Goal: Information Seeking & Learning: Compare options

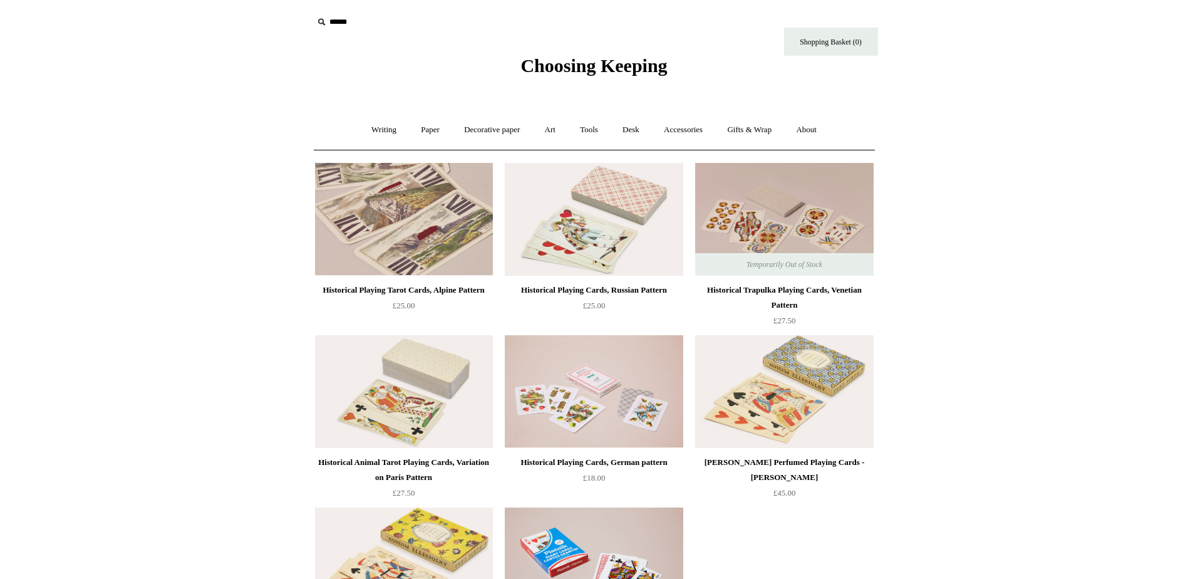
click at [373, 274] on img at bounding box center [404, 219] width 178 height 113
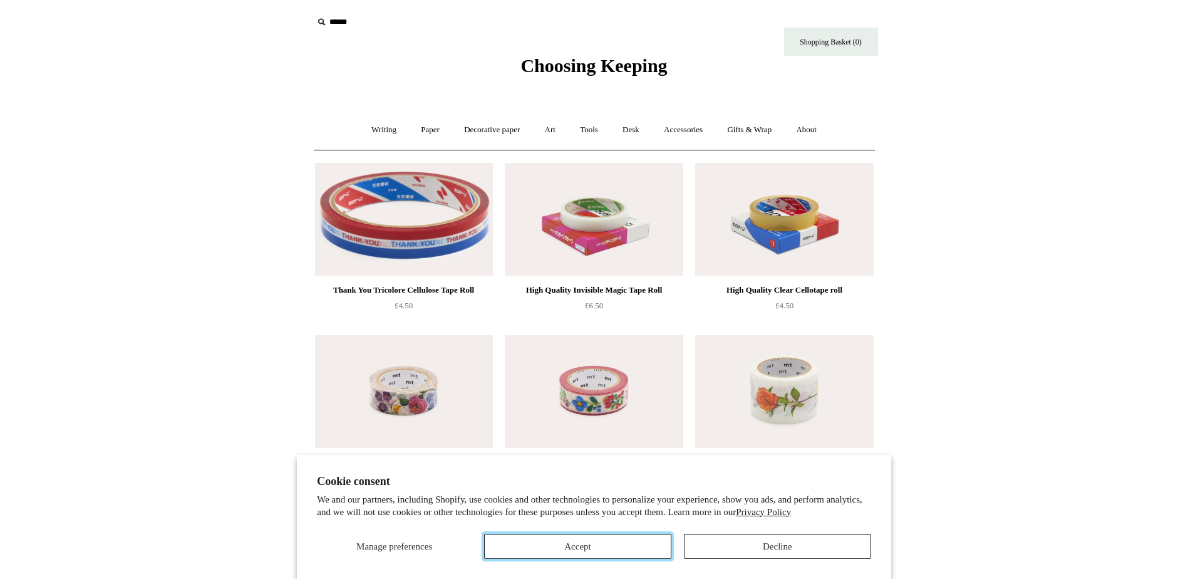
click at [622, 546] on button "Accept" at bounding box center [577, 546] width 187 height 25
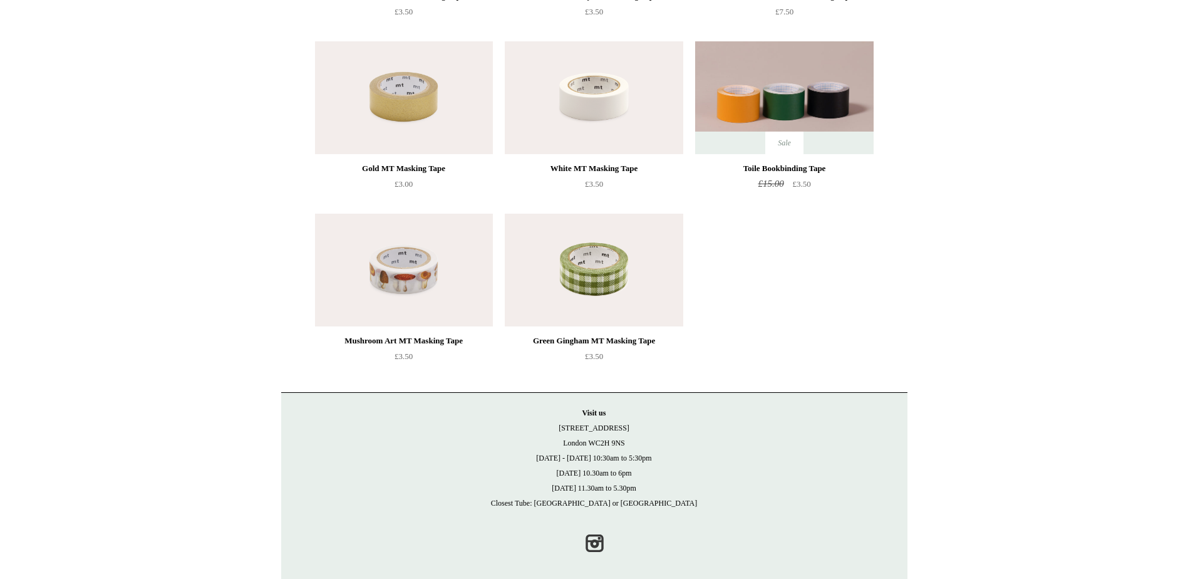
scroll to position [476, 0]
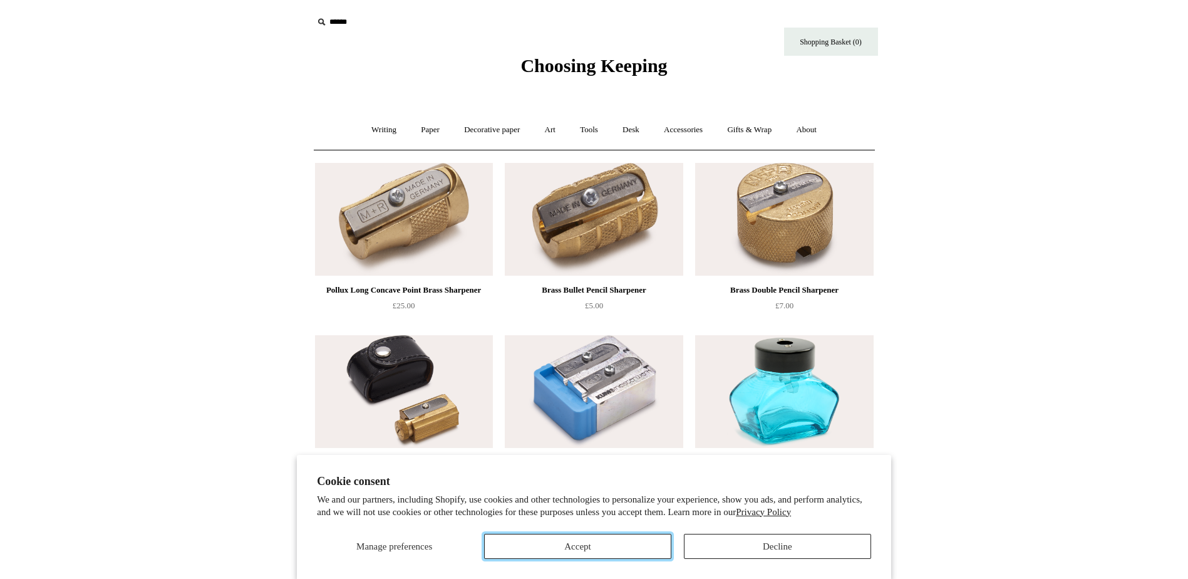
click at [572, 545] on button "Accept" at bounding box center [577, 546] width 187 height 25
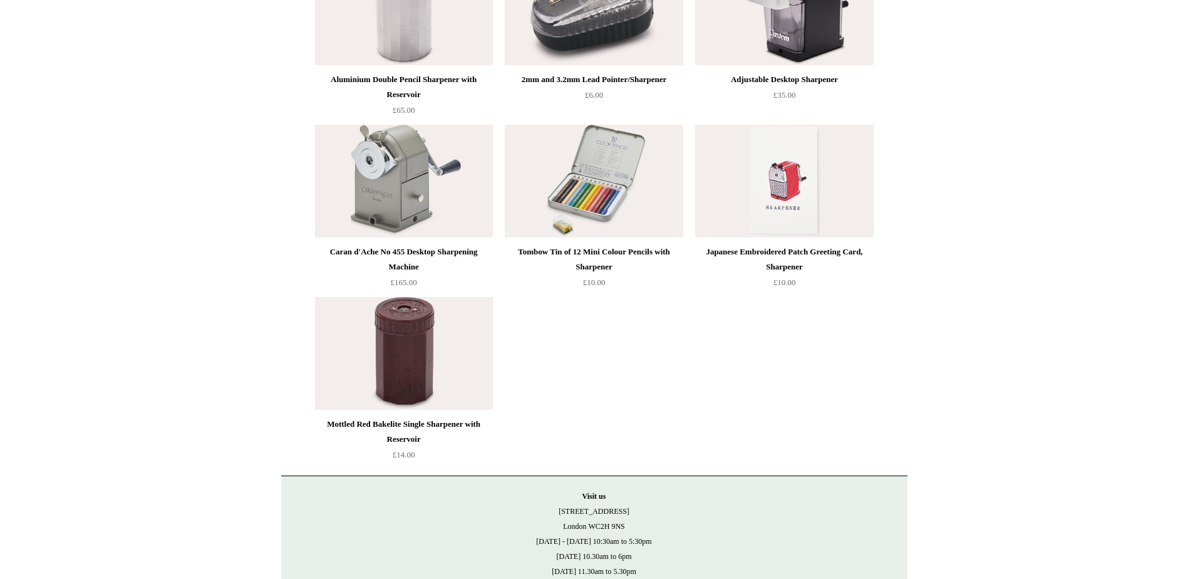
scroll to position [814, 0]
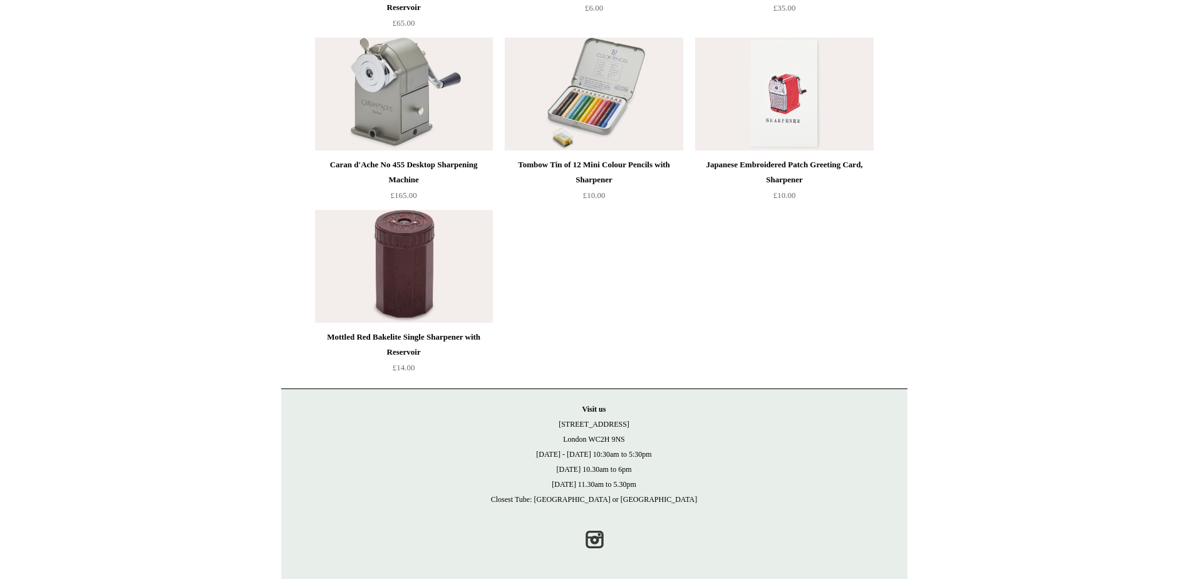
click at [384, 284] on img at bounding box center [404, 266] width 178 height 113
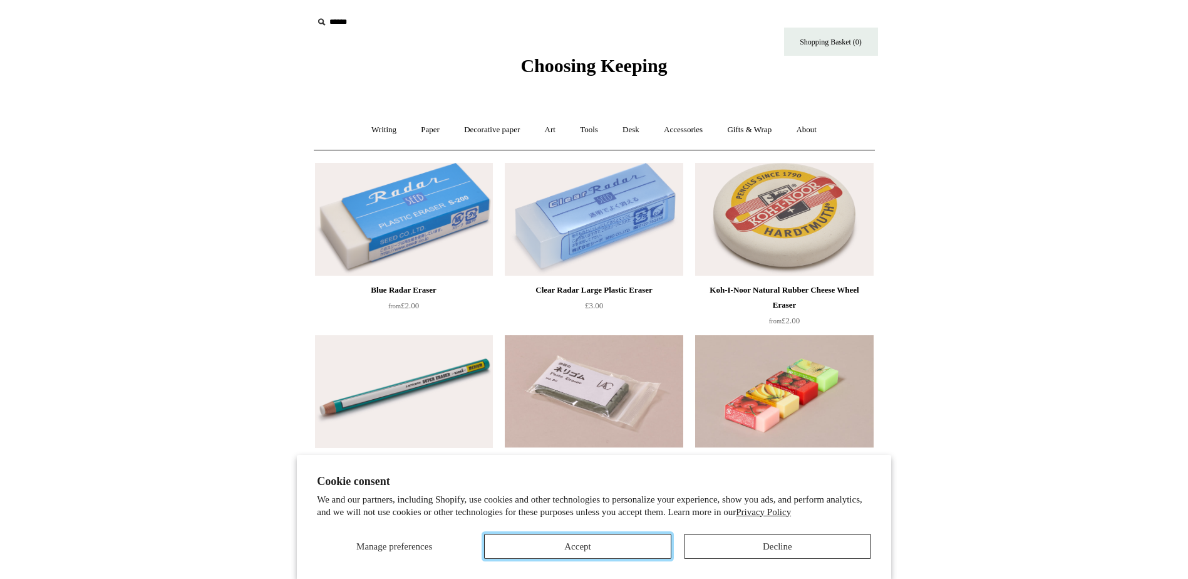
click at [614, 548] on button "Accept" at bounding box center [577, 546] width 187 height 25
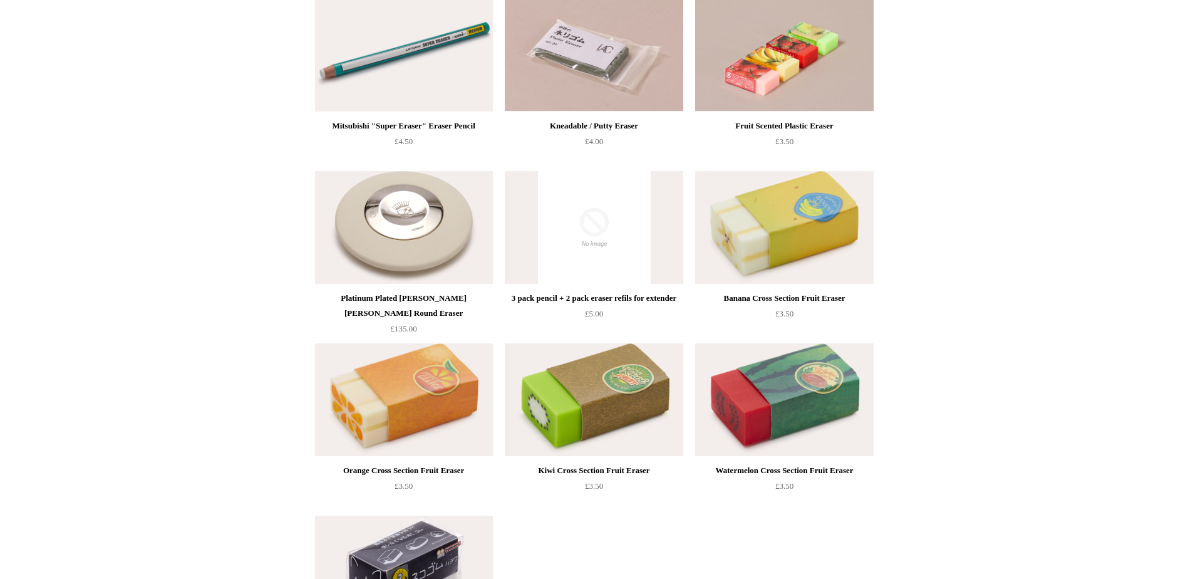
scroll to position [335, 0]
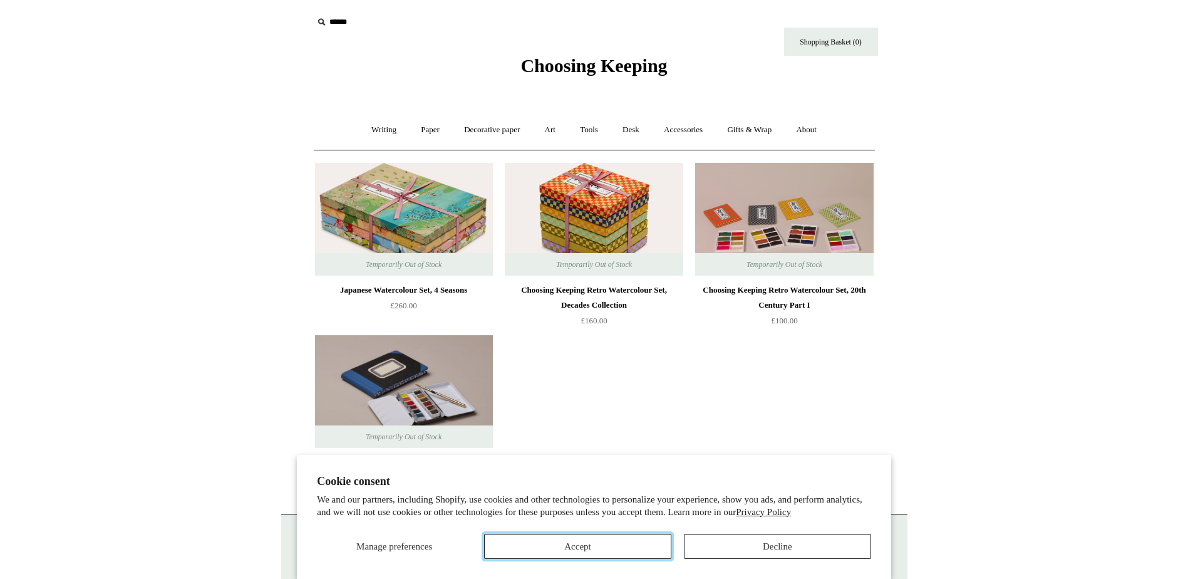
click at [584, 555] on button "Accept" at bounding box center [577, 546] width 187 height 25
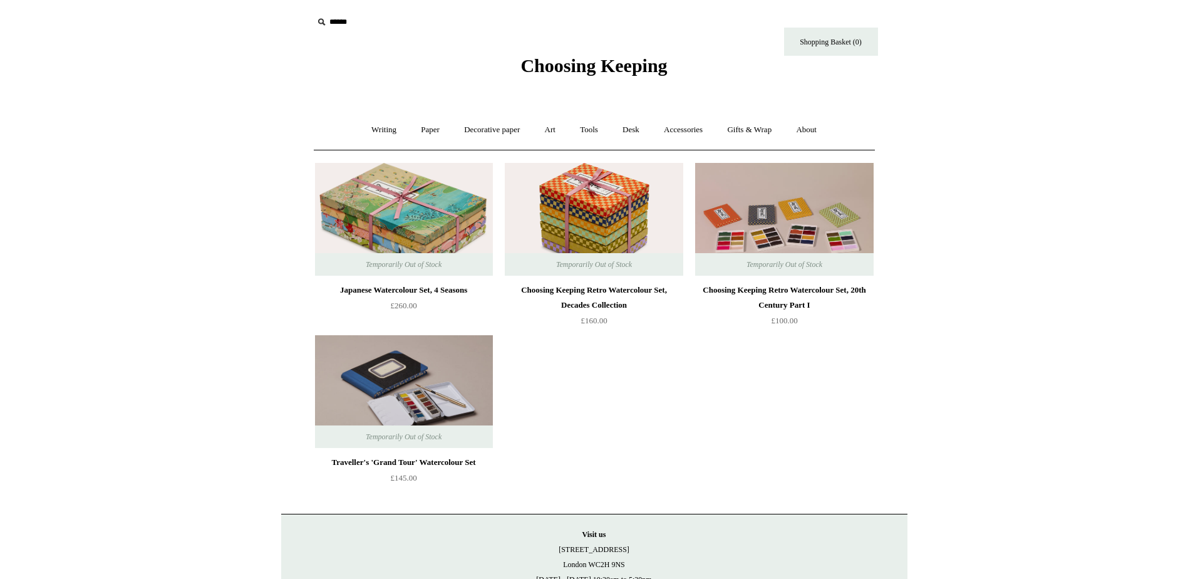
click at [413, 392] on img at bounding box center [404, 391] width 178 height 113
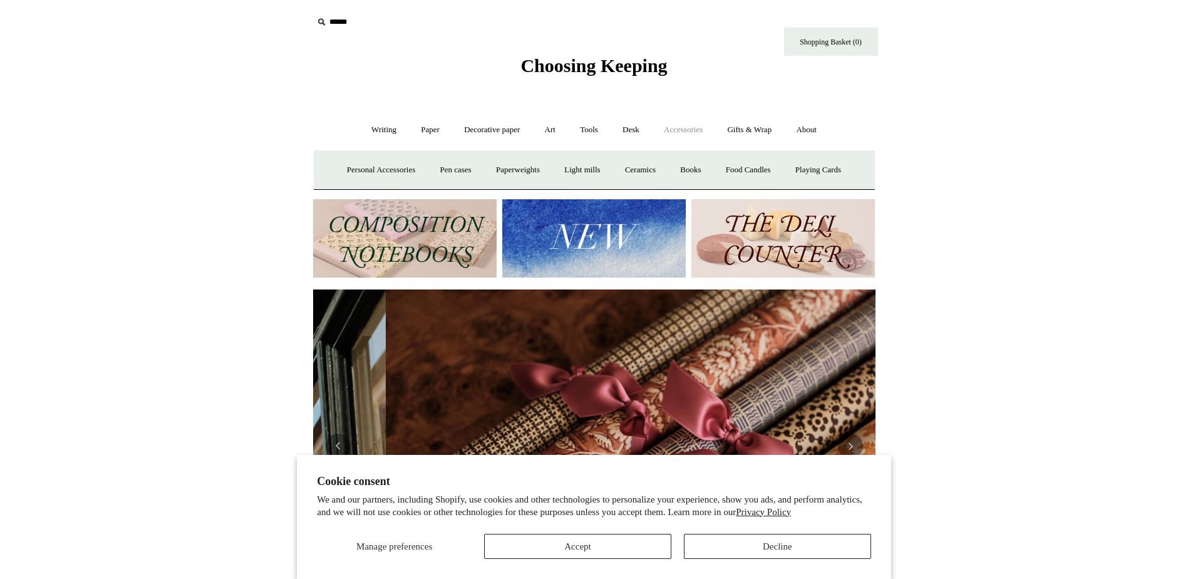
scroll to position [0, 724]
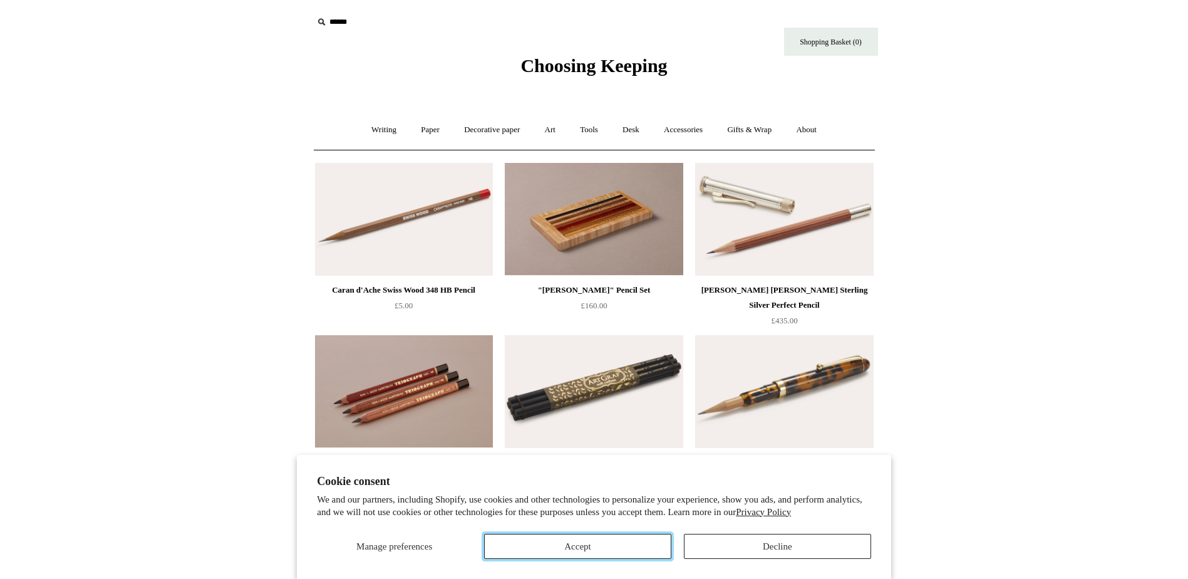
click at [626, 541] on button "Accept" at bounding box center [577, 546] width 187 height 25
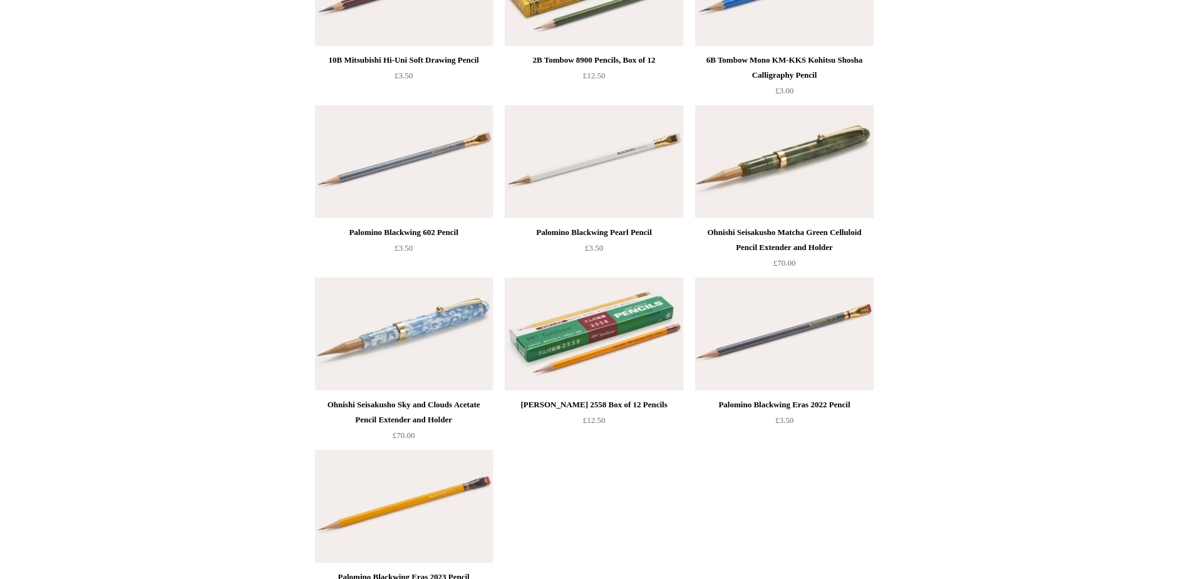
scroll to position [1692, 0]
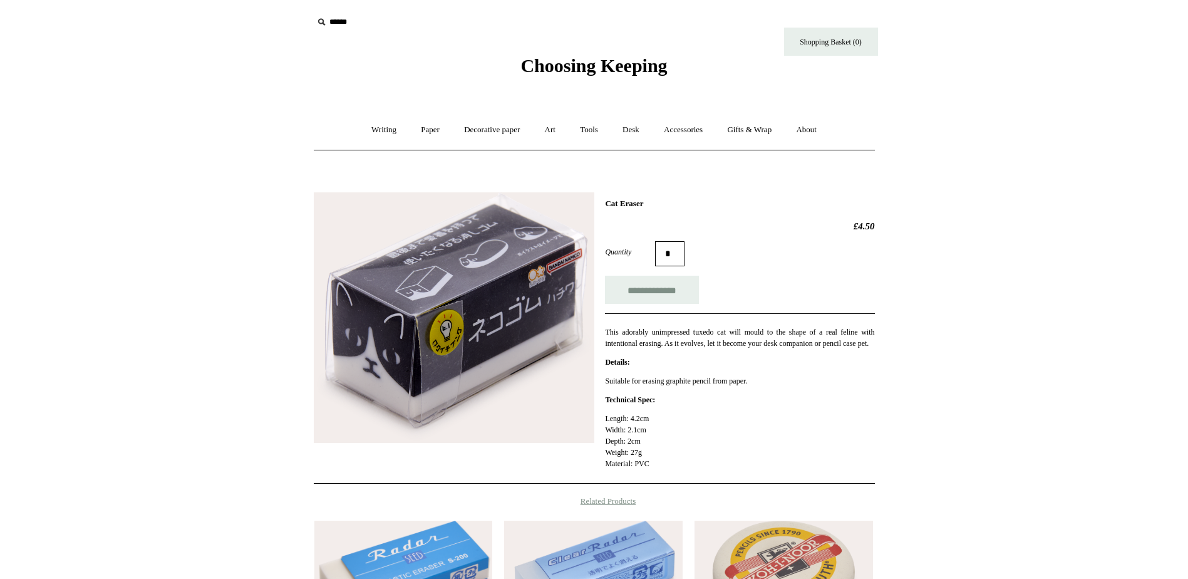
click at [430, 321] on img at bounding box center [454, 317] width 281 height 251
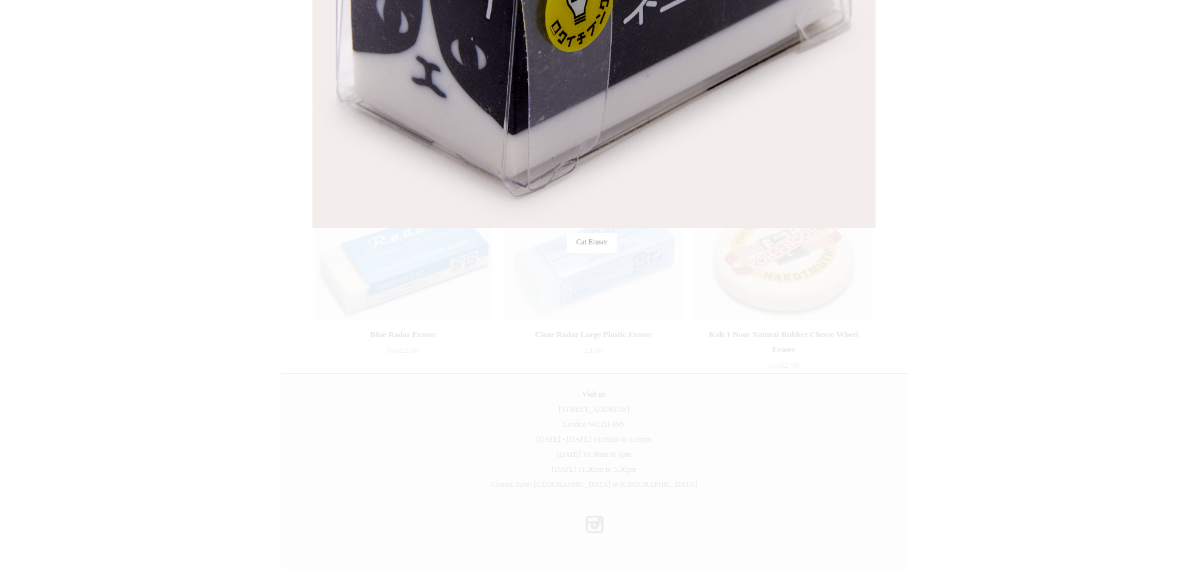
scroll to position [316, 0]
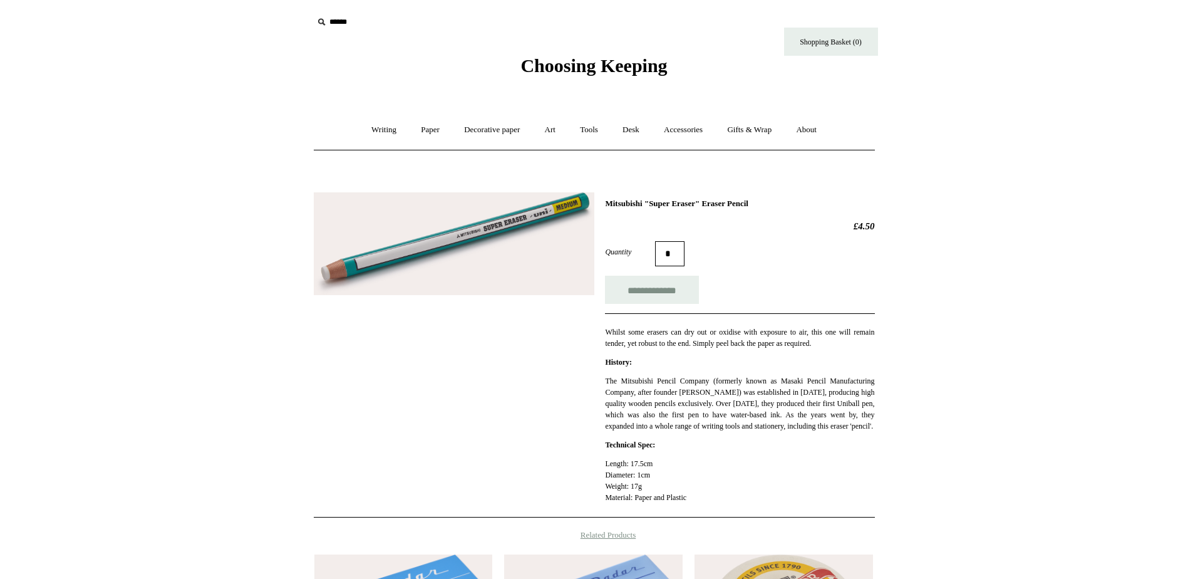
click at [376, 276] on img at bounding box center [454, 243] width 281 height 103
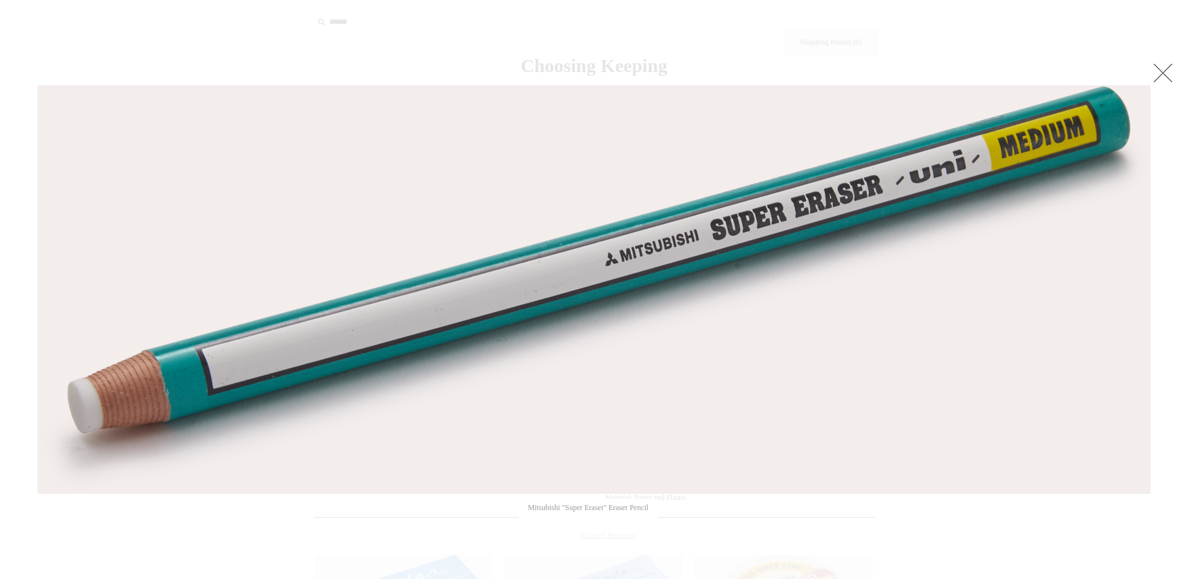
click at [1170, 72] on link at bounding box center [1163, 72] width 25 height 25
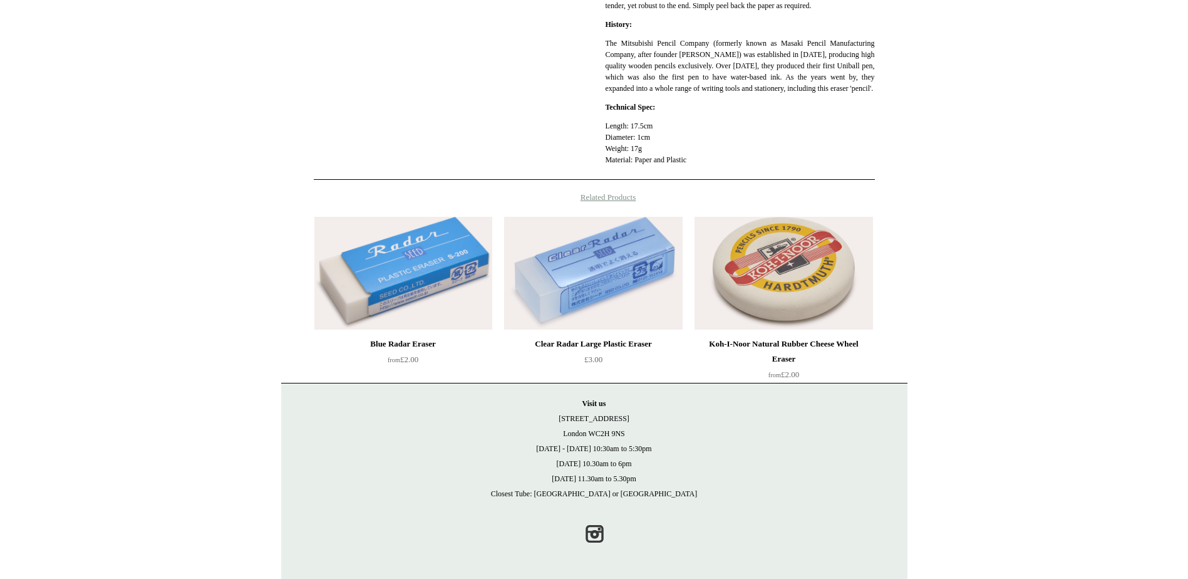
scroll to position [350, 0]
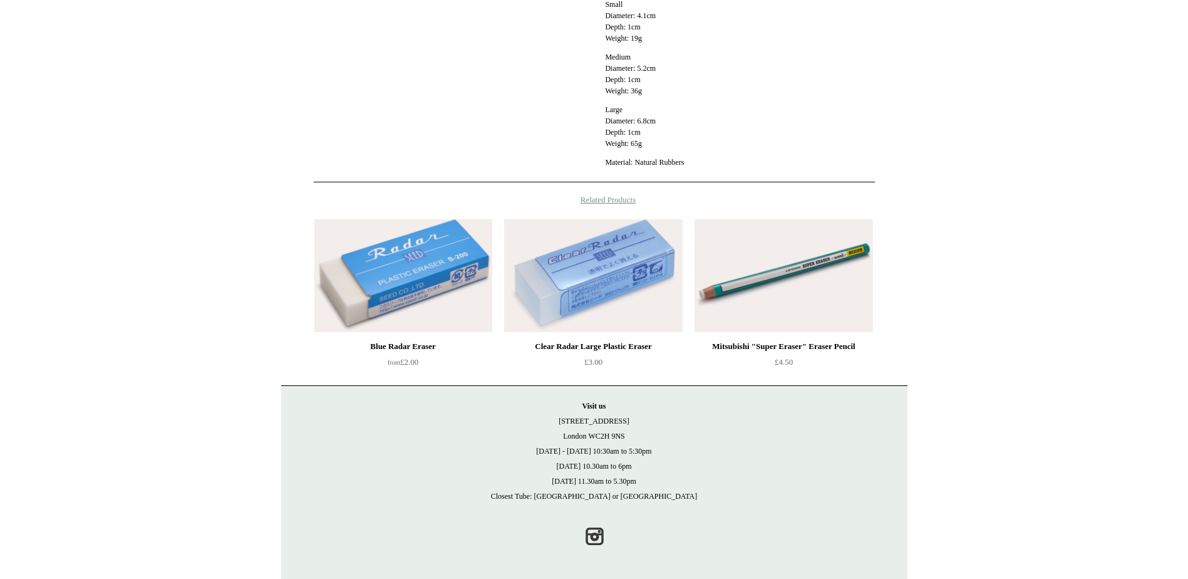
scroll to position [442, 0]
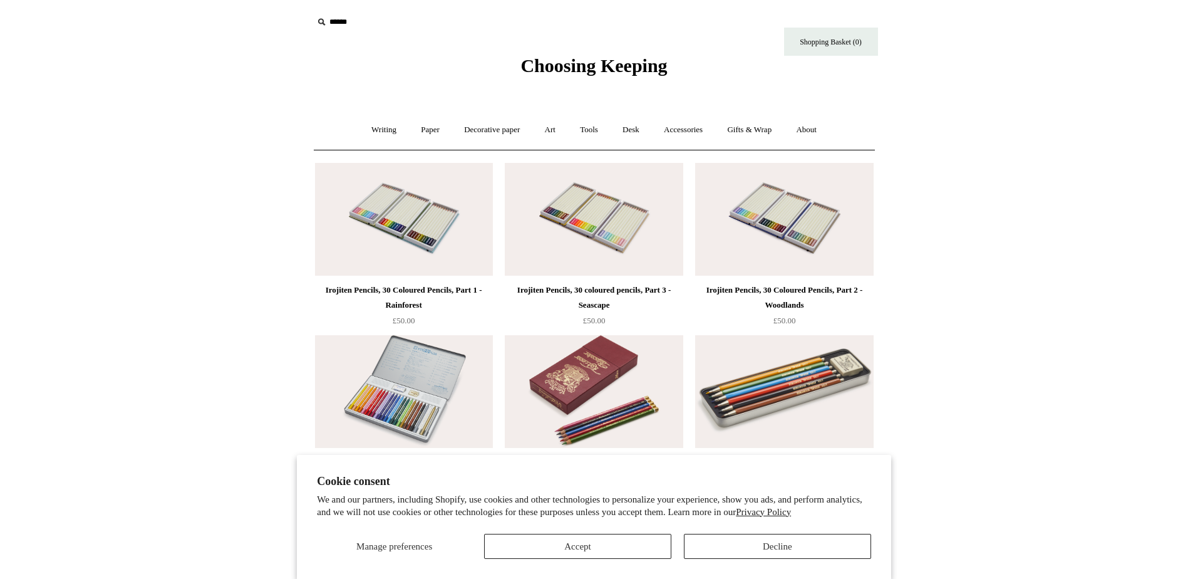
scroll to position [63, 0]
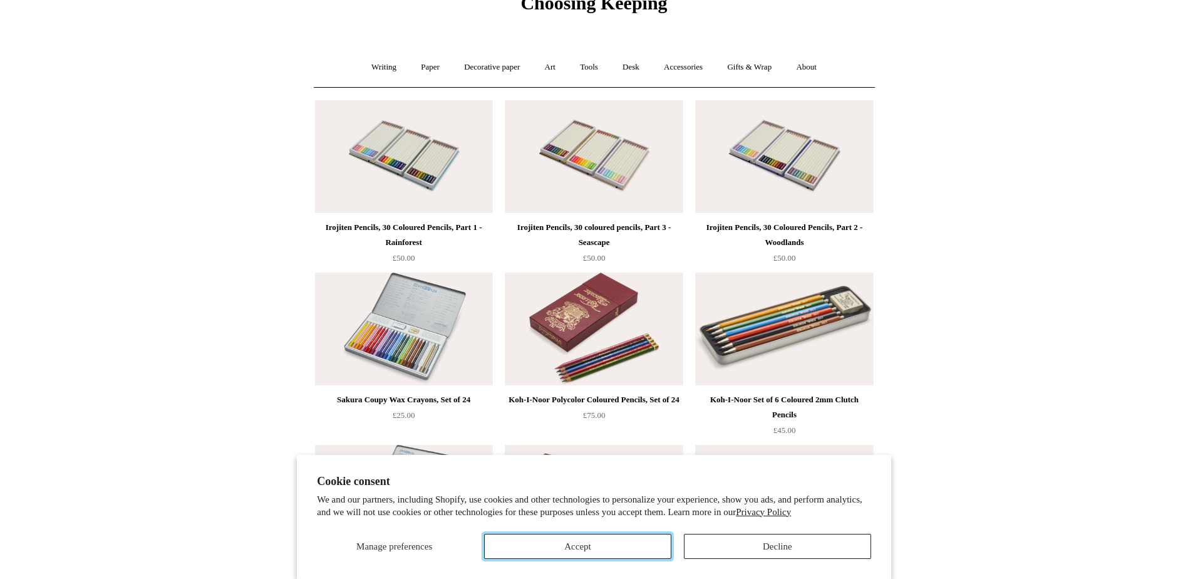
click at [554, 543] on button "Accept" at bounding box center [577, 546] width 187 height 25
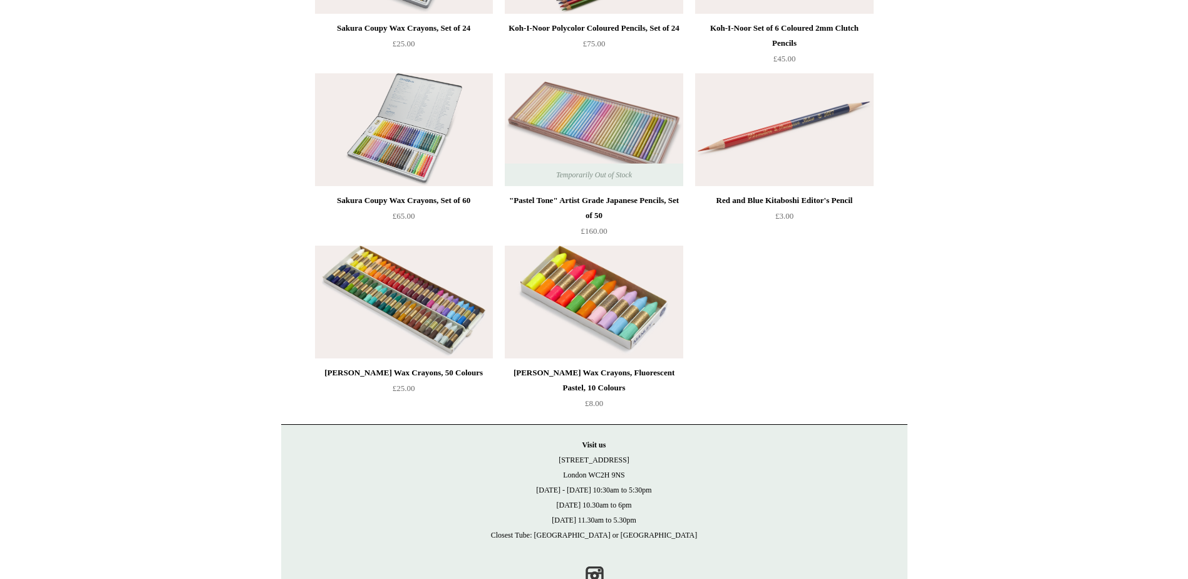
scroll to position [439, 0]
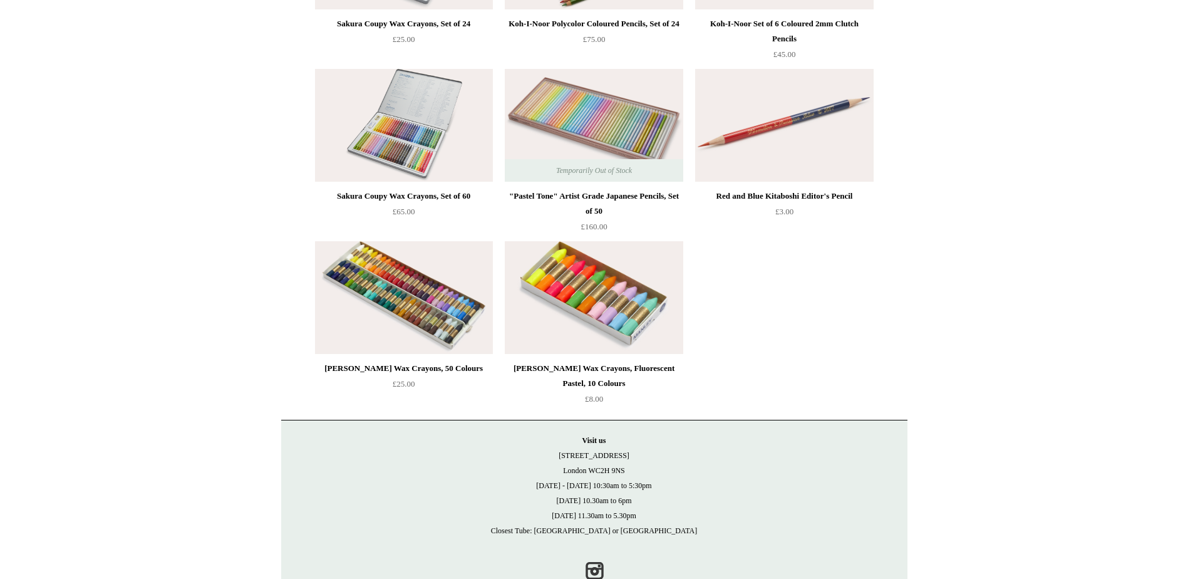
click at [375, 294] on img at bounding box center [404, 297] width 178 height 113
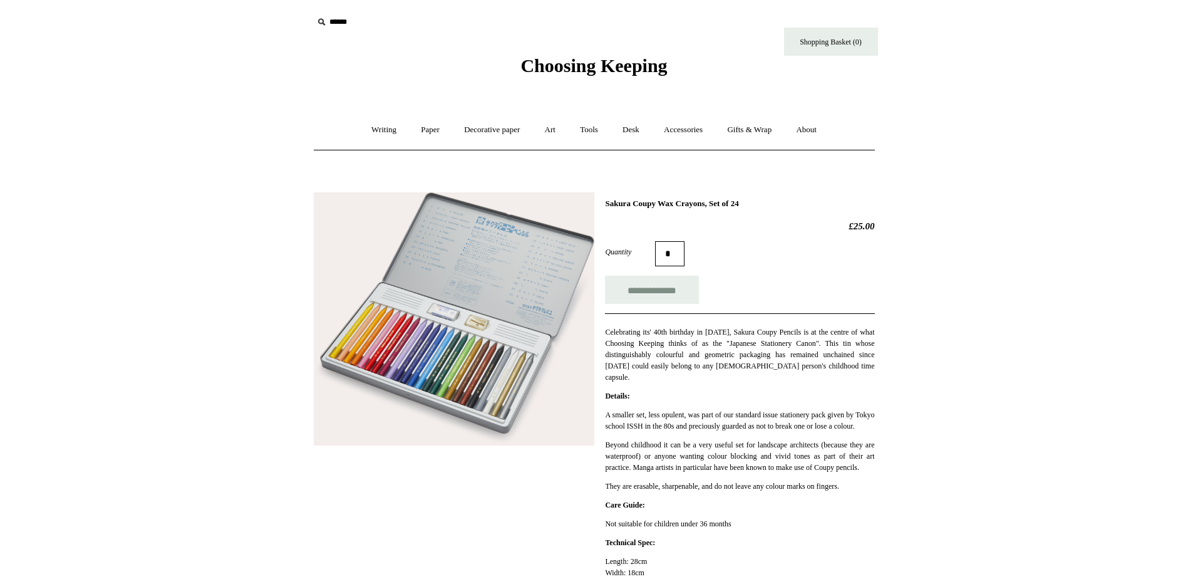
click at [437, 361] on img at bounding box center [454, 318] width 281 height 253
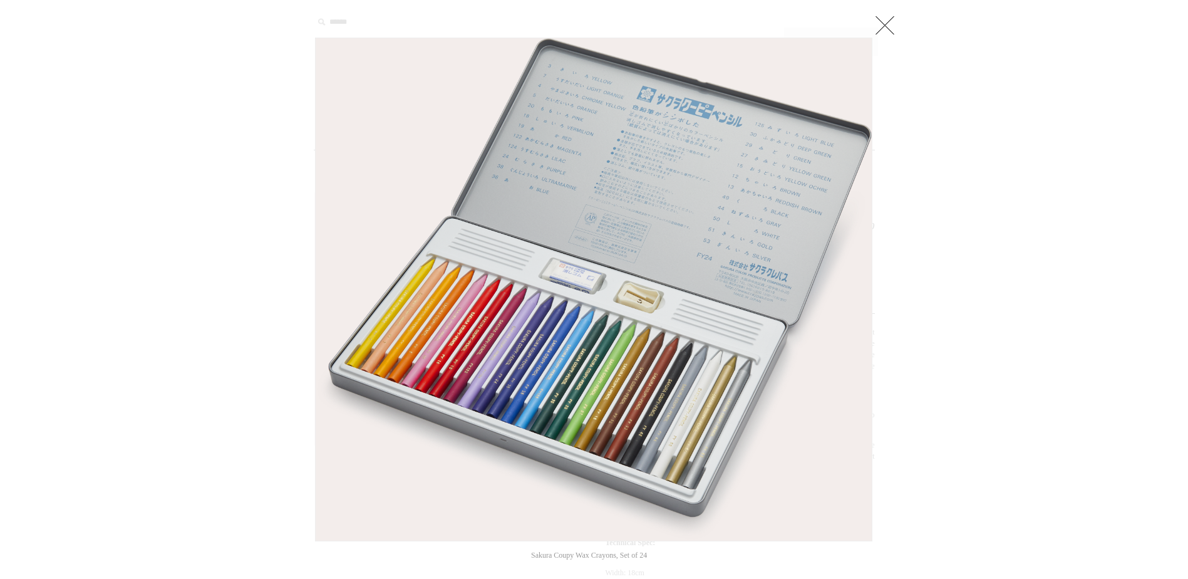
click at [567, 387] on img at bounding box center [594, 289] width 556 height 502
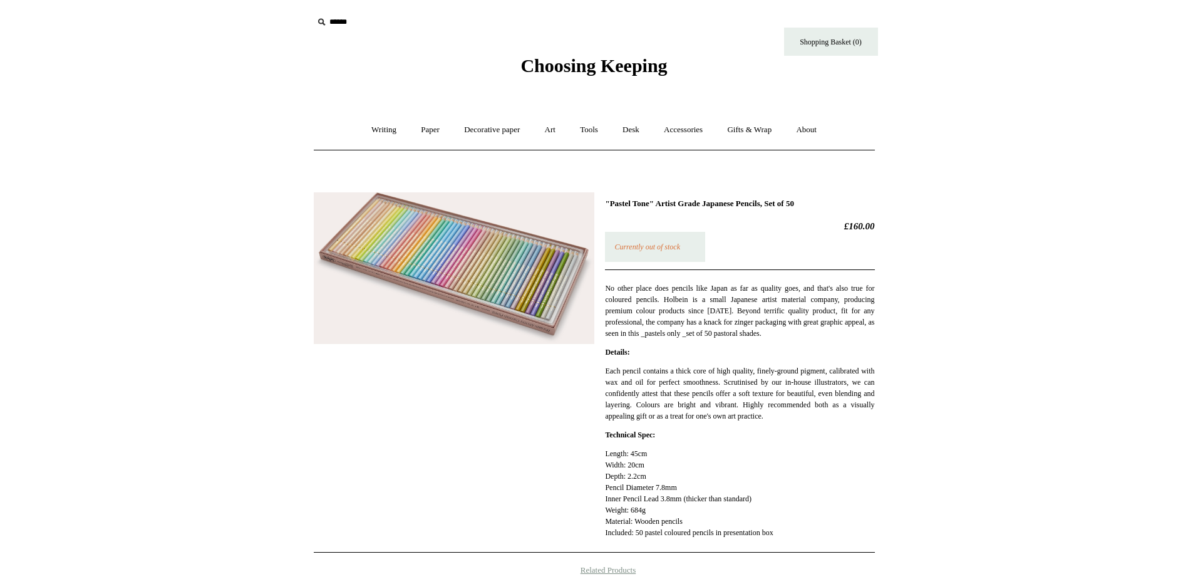
click at [463, 254] on img at bounding box center [454, 268] width 281 height 152
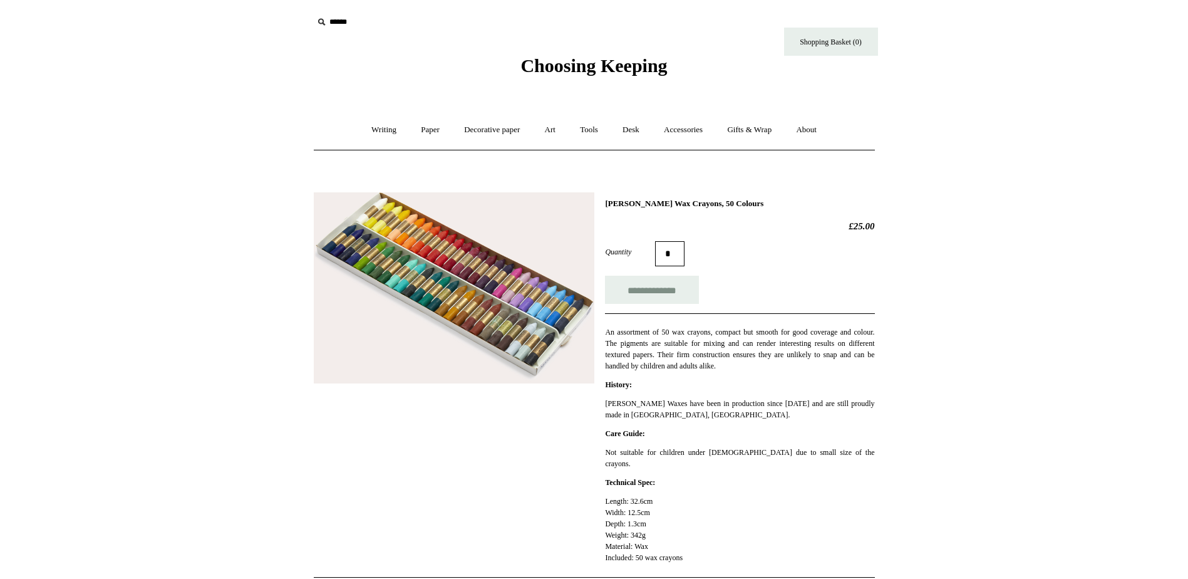
click at [450, 293] on img at bounding box center [454, 288] width 281 height 192
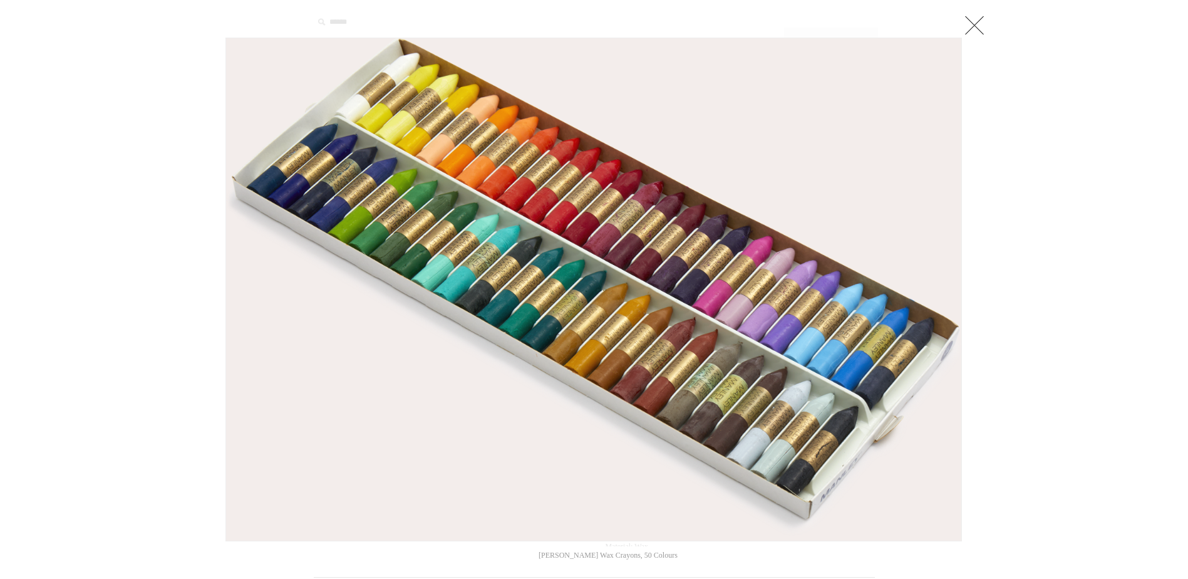
click at [573, 297] on img at bounding box center [594, 289] width 736 height 502
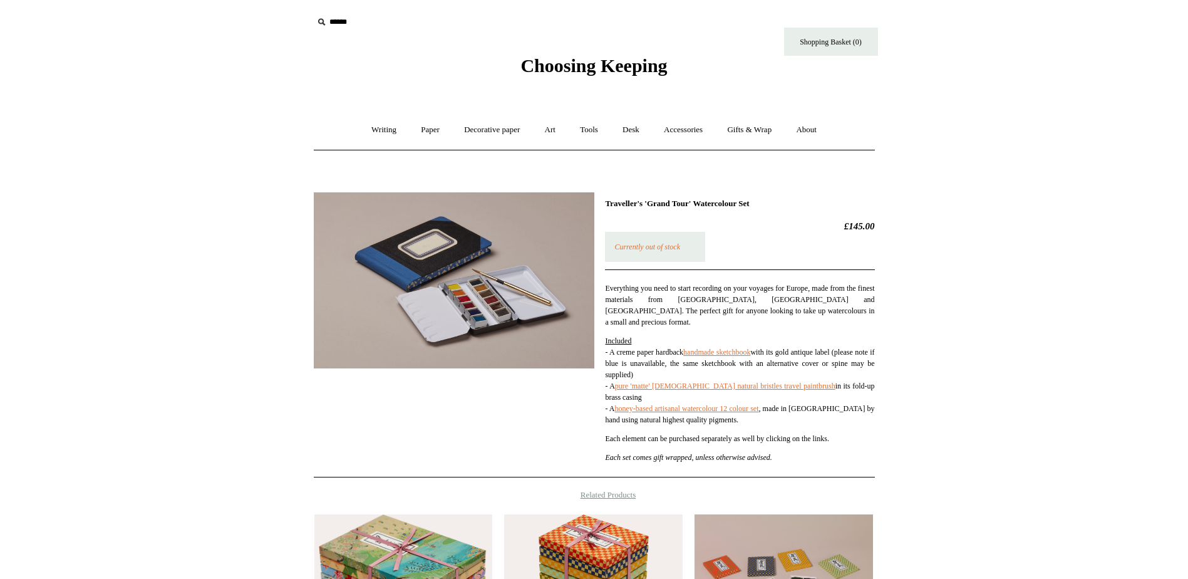
click at [458, 316] on img at bounding box center [454, 280] width 281 height 176
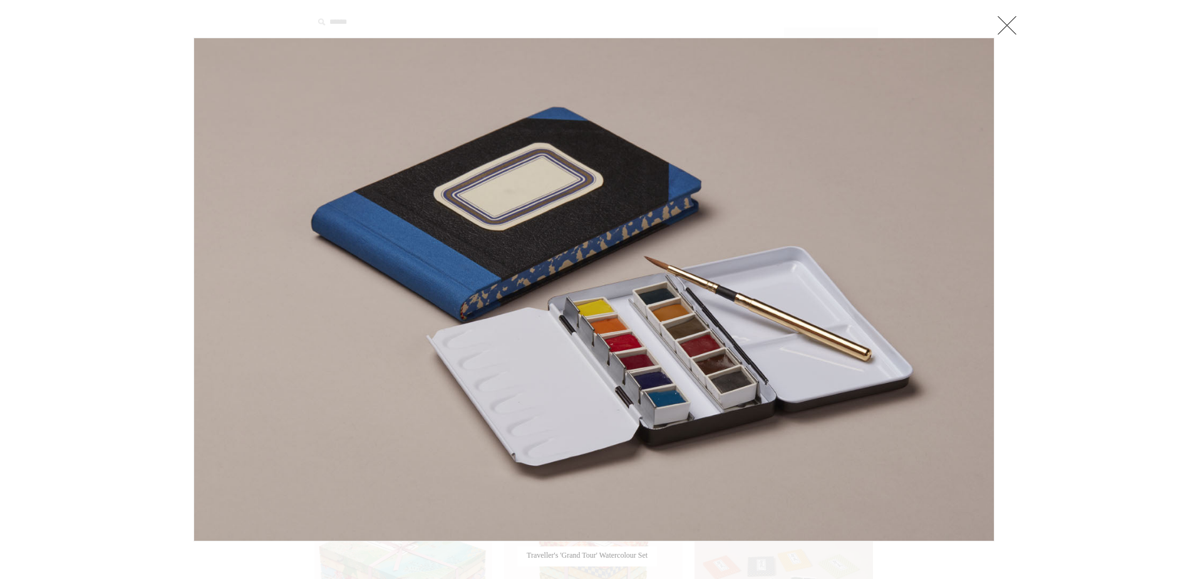
click at [1011, 23] on link at bounding box center [1007, 25] width 25 height 25
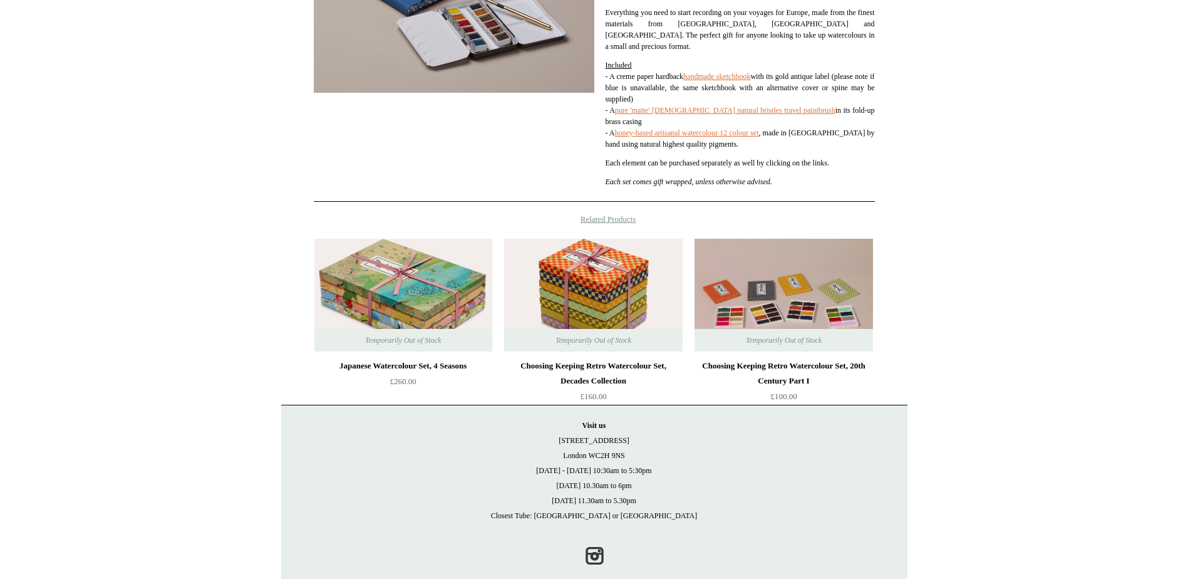
scroll to position [286, 0]
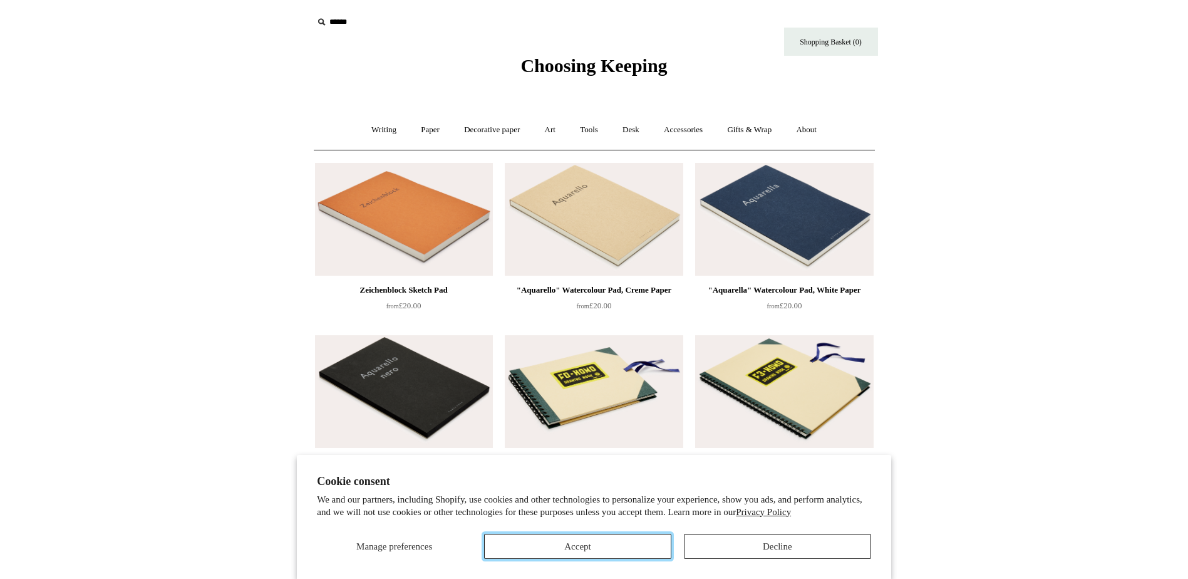
click at [600, 543] on button "Accept" at bounding box center [577, 546] width 187 height 25
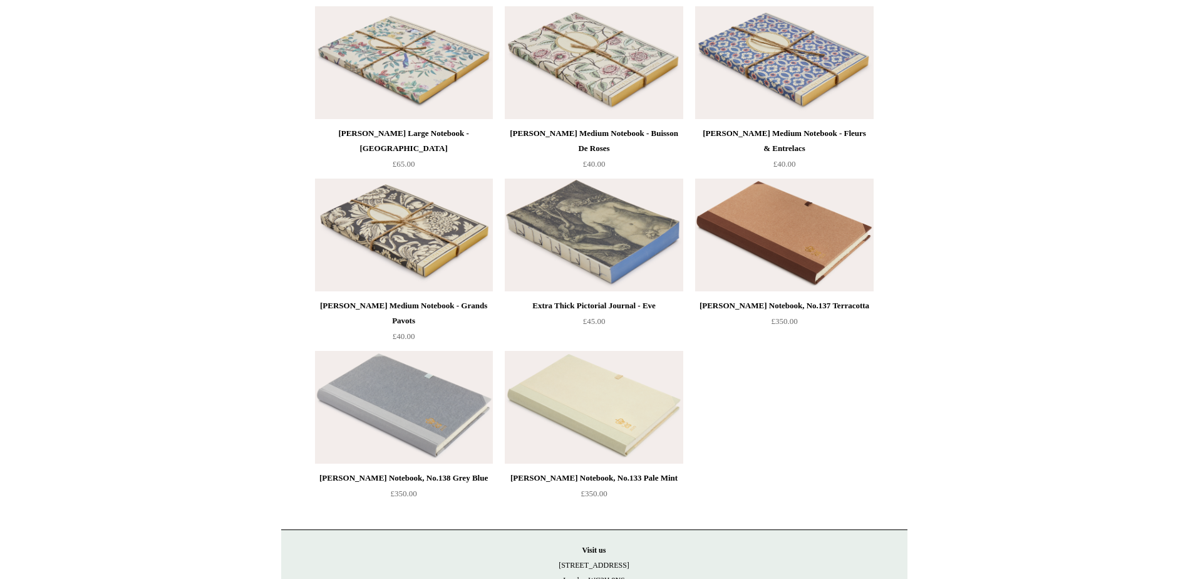
scroll to position [2005, 0]
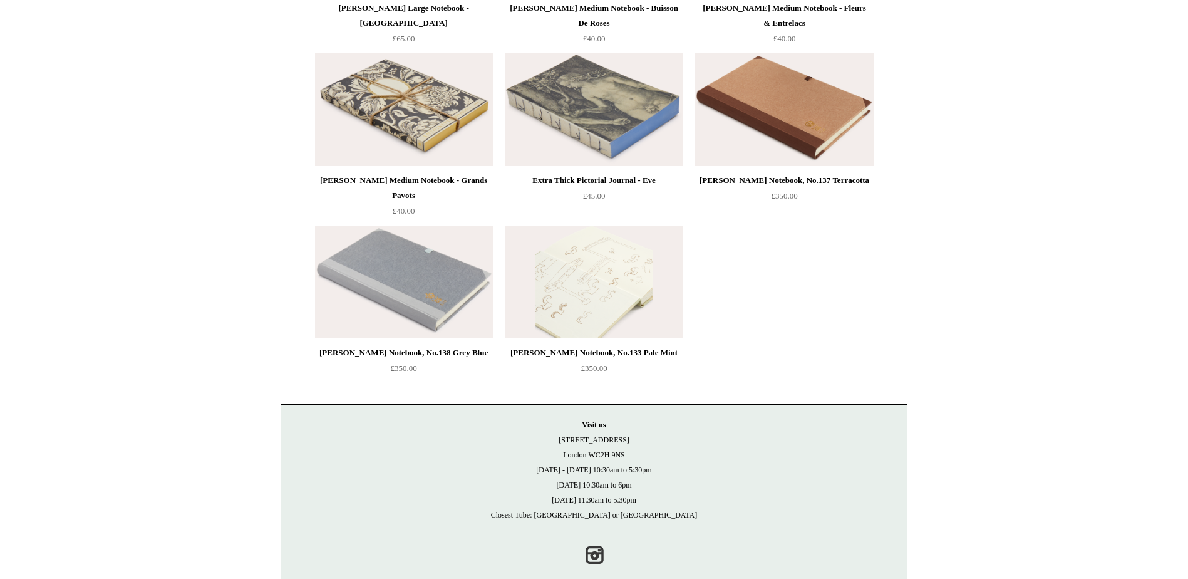
click at [628, 286] on img at bounding box center [594, 282] width 178 height 113
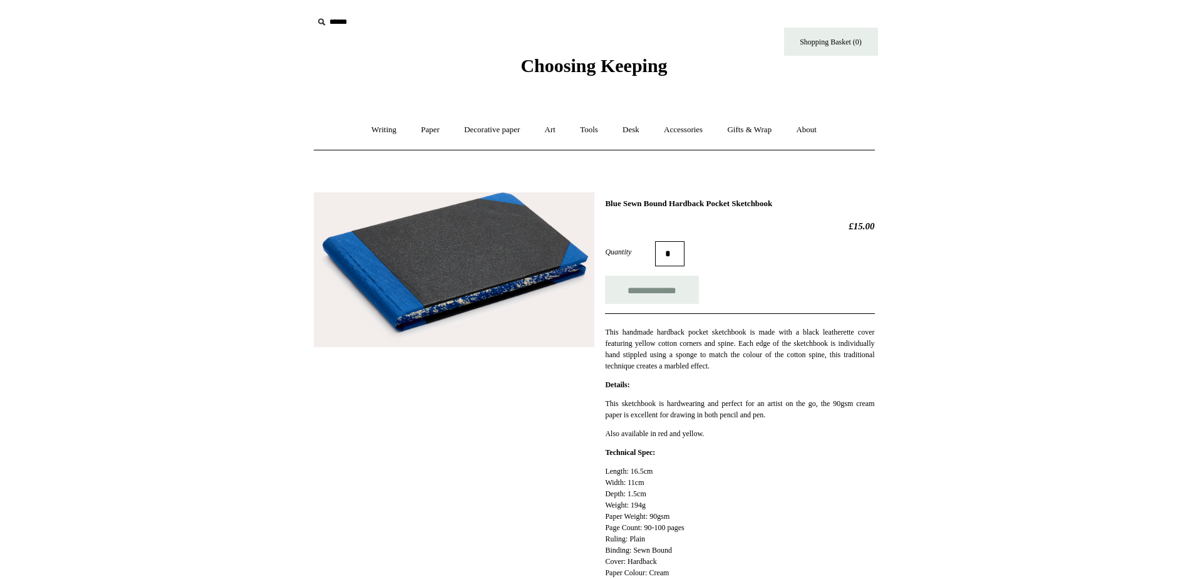
click at [484, 301] on img at bounding box center [454, 269] width 281 height 155
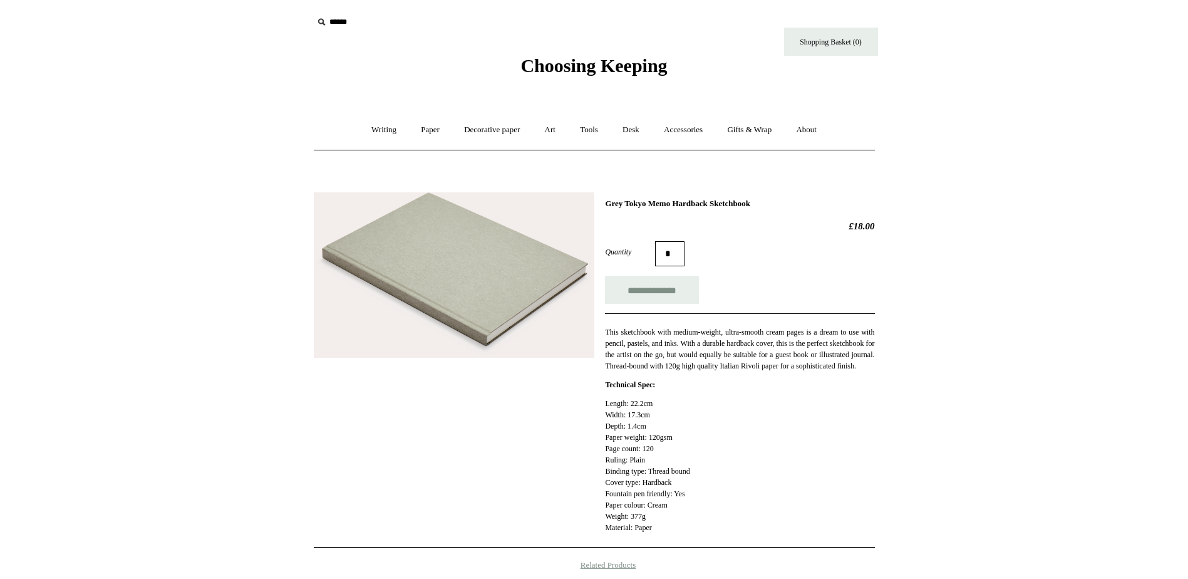
click at [459, 284] on img at bounding box center [454, 275] width 281 height 166
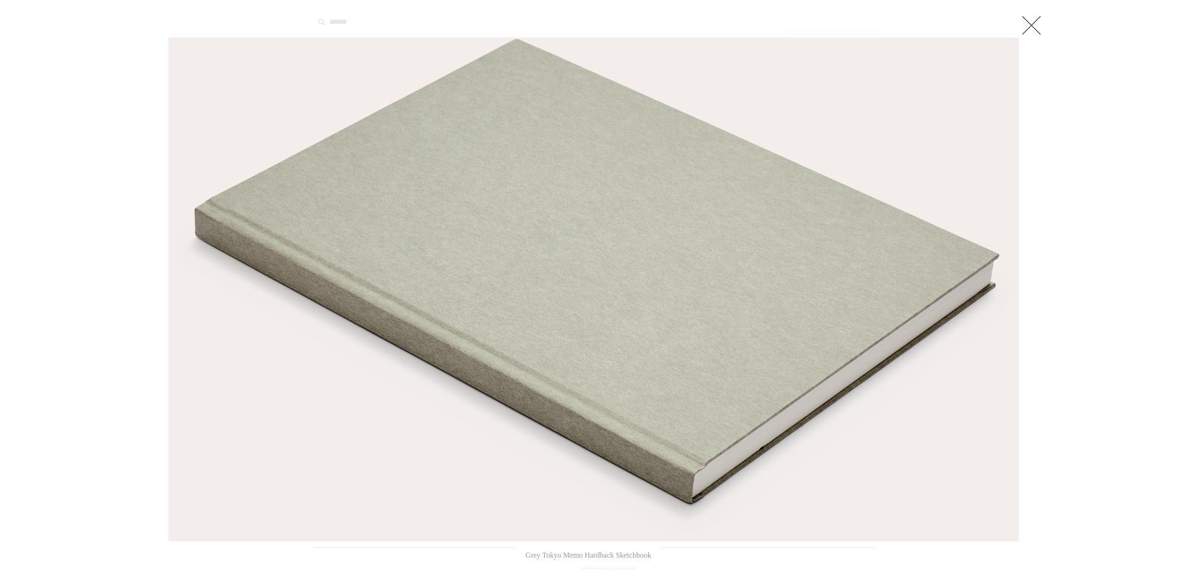
click at [459, 284] on img at bounding box center [594, 289] width 850 height 502
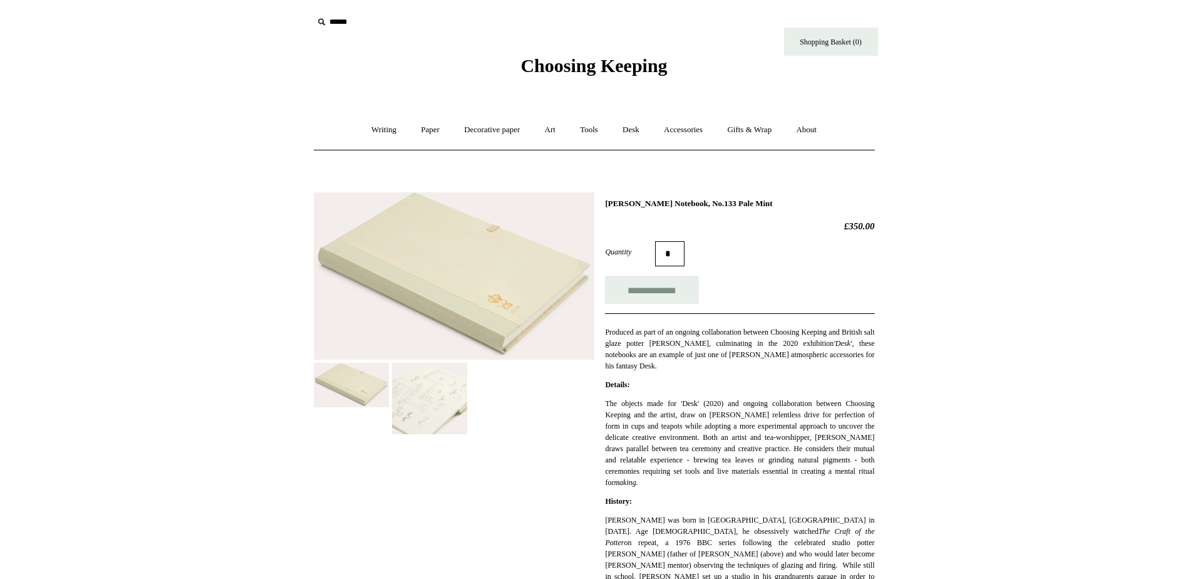
click at [439, 400] on img at bounding box center [429, 398] width 75 height 71
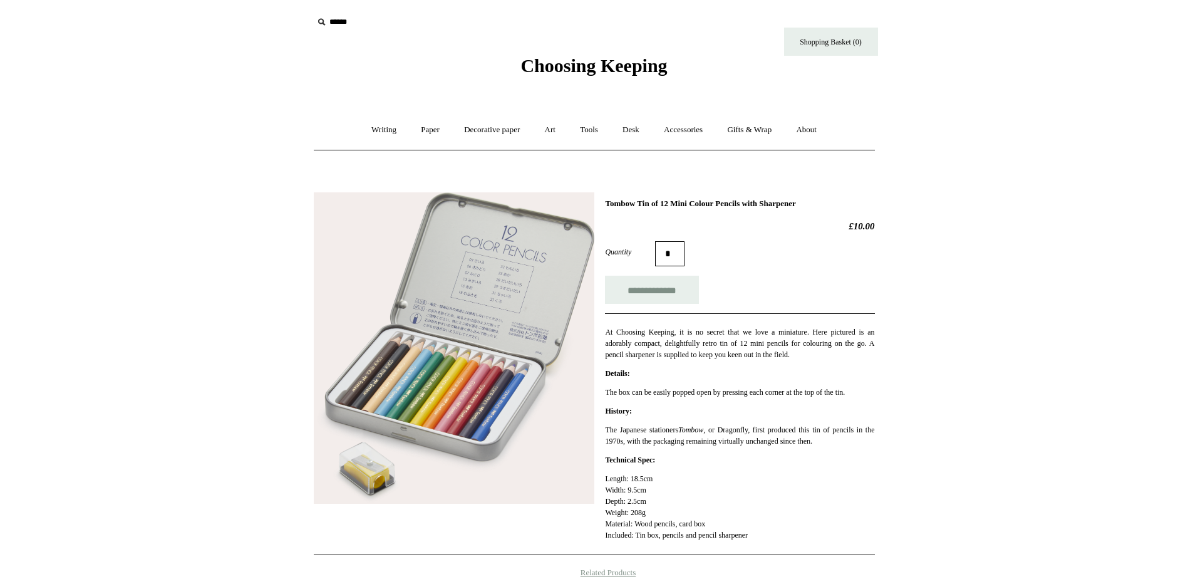
click at [440, 393] on img at bounding box center [454, 348] width 281 height 312
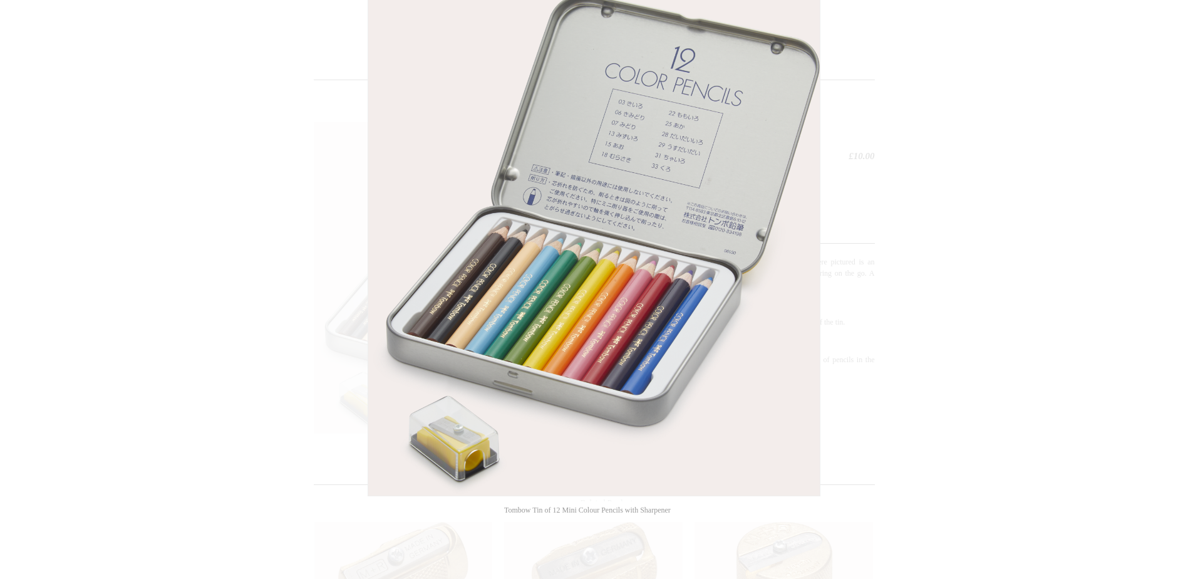
scroll to position [125, 0]
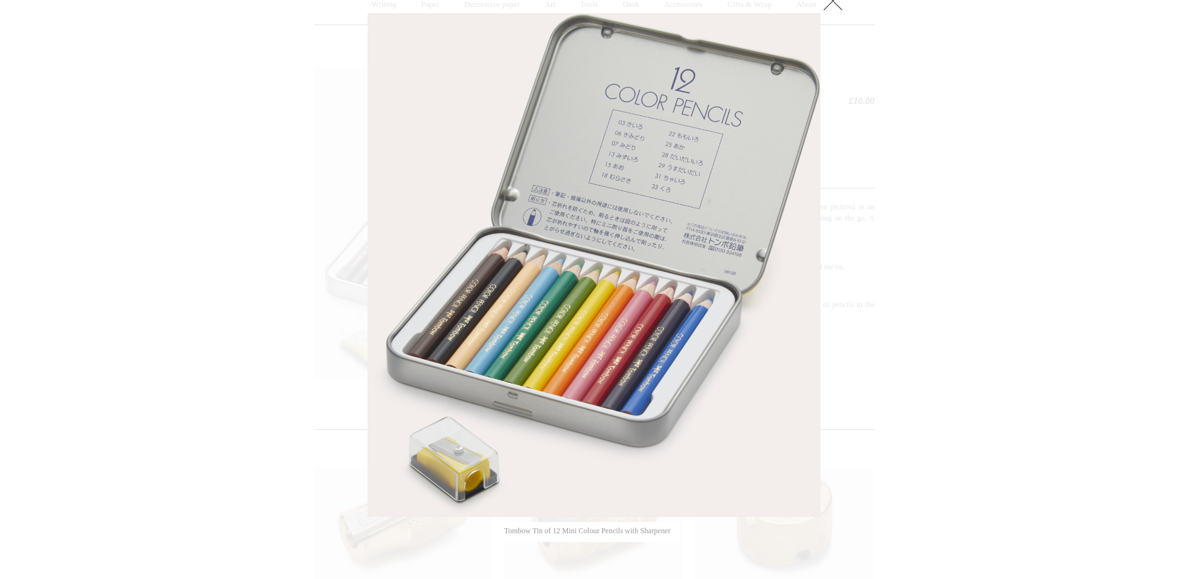
click at [496, 244] on img at bounding box center [594, 265] width 452 height 502
click at [169, 148] on div at bounding box center [594, 352] width 1188 height 955
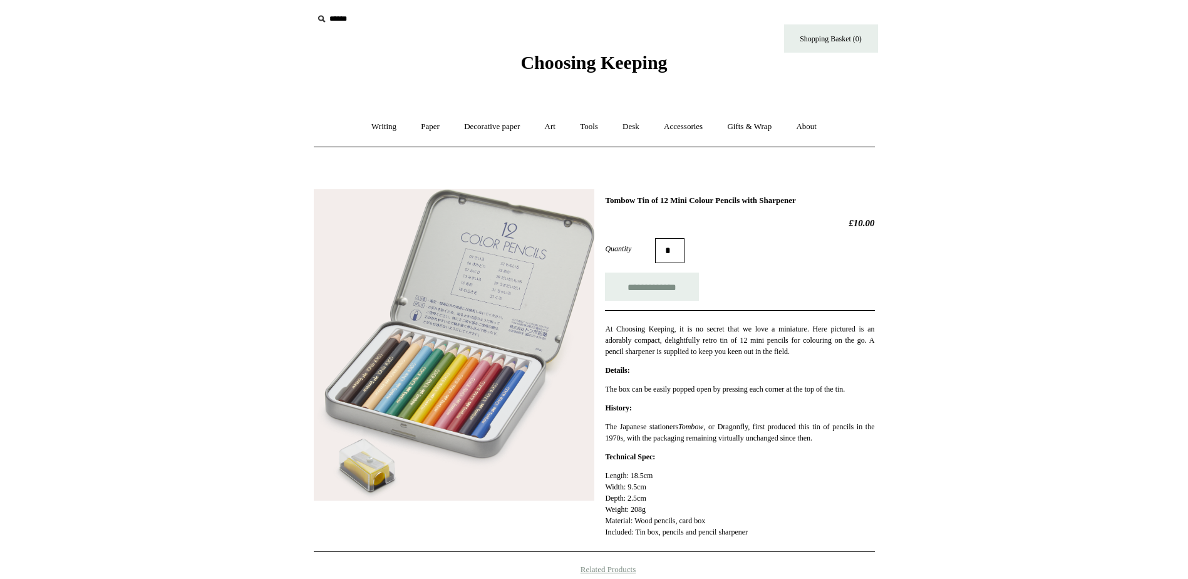
scroll to position [0, 0]
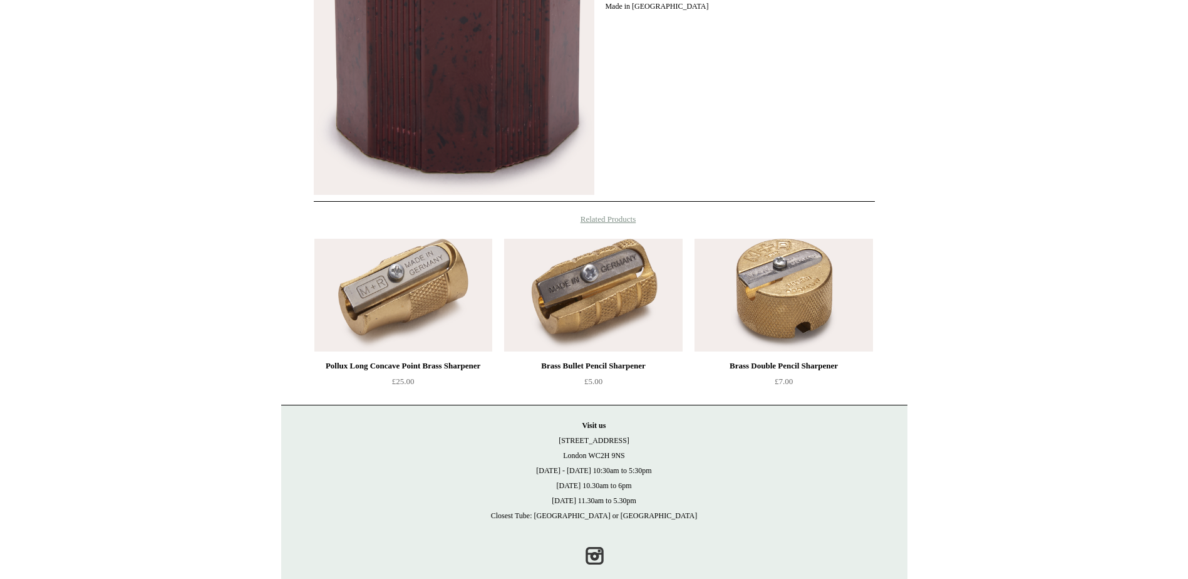
scroll to position [498, 0]
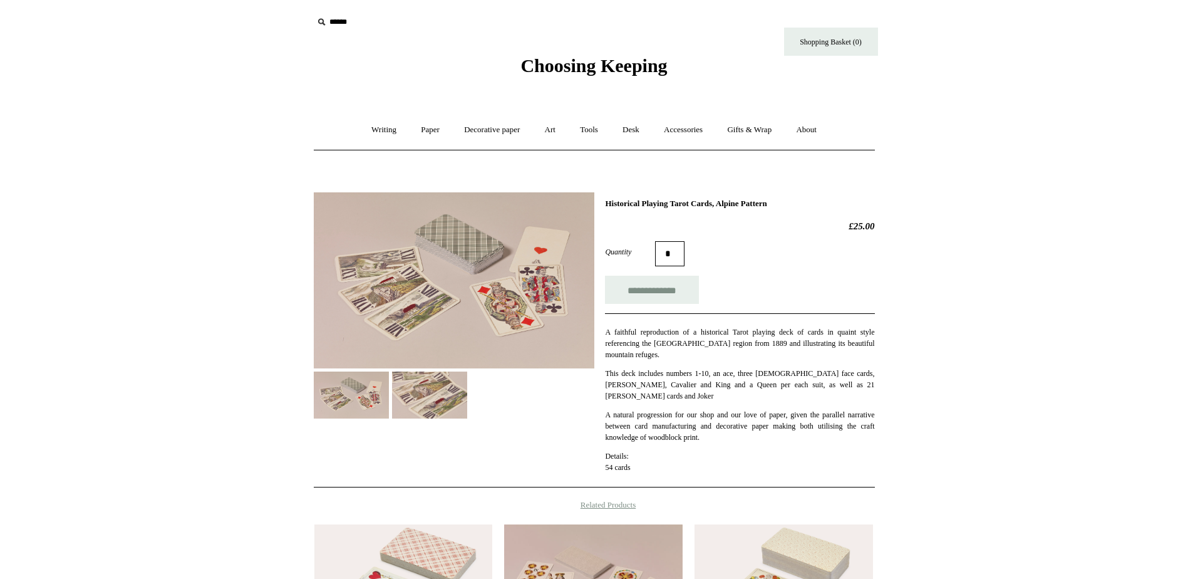
click at [357, 398] on img at bounding box center [351, 395] width 75 height 47
click at [431, 255] on img at bounding box center [454, 280] width 281 height 176
click at [430, 290] on body "Menu Choosing Keeping * Shipping Information Shopping Basket (0) * ⤺ +" at bounding box center [594, 443] width 626 height 886
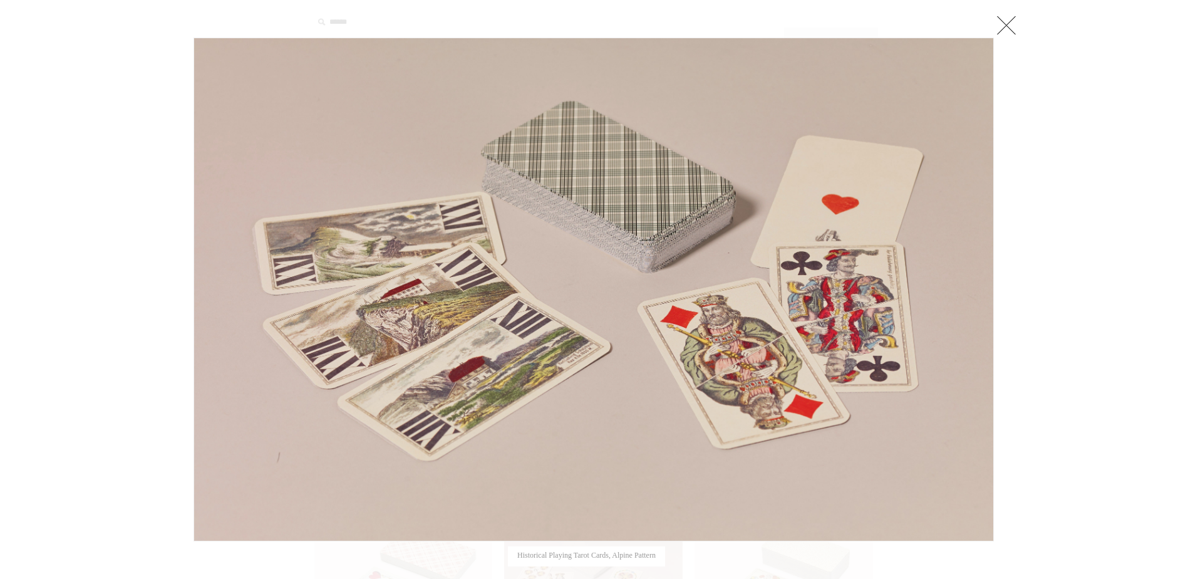
click at [643, 445] on img at bounding box center [593, 289] width 799 height 502
click at [1006, 18] on link at bounding box center [1006, 25] width 25 height 25
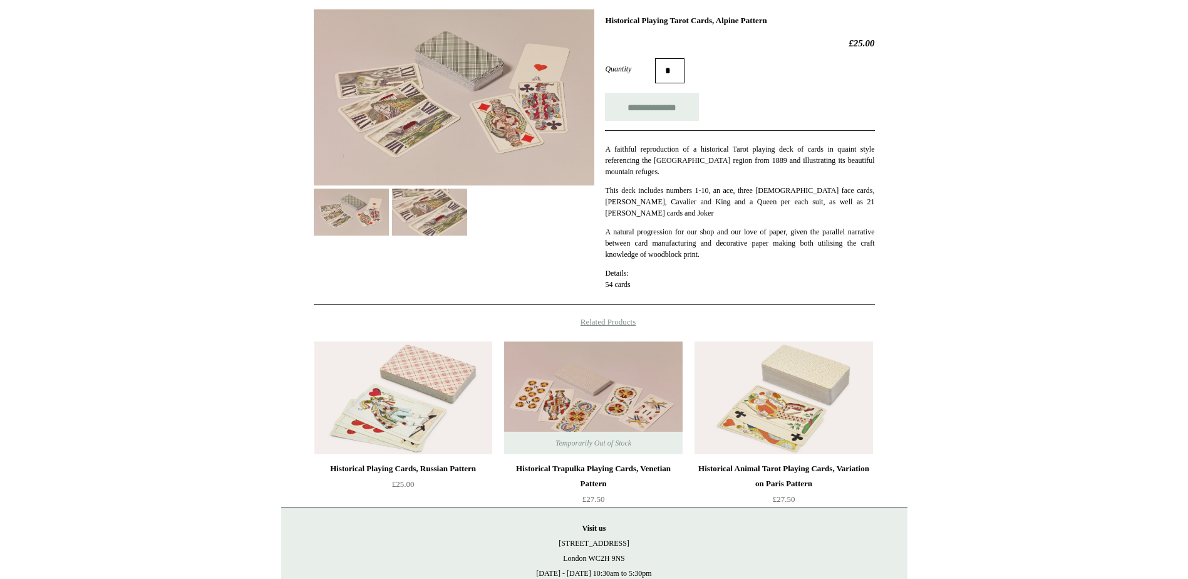
scroll to position [251, 0]
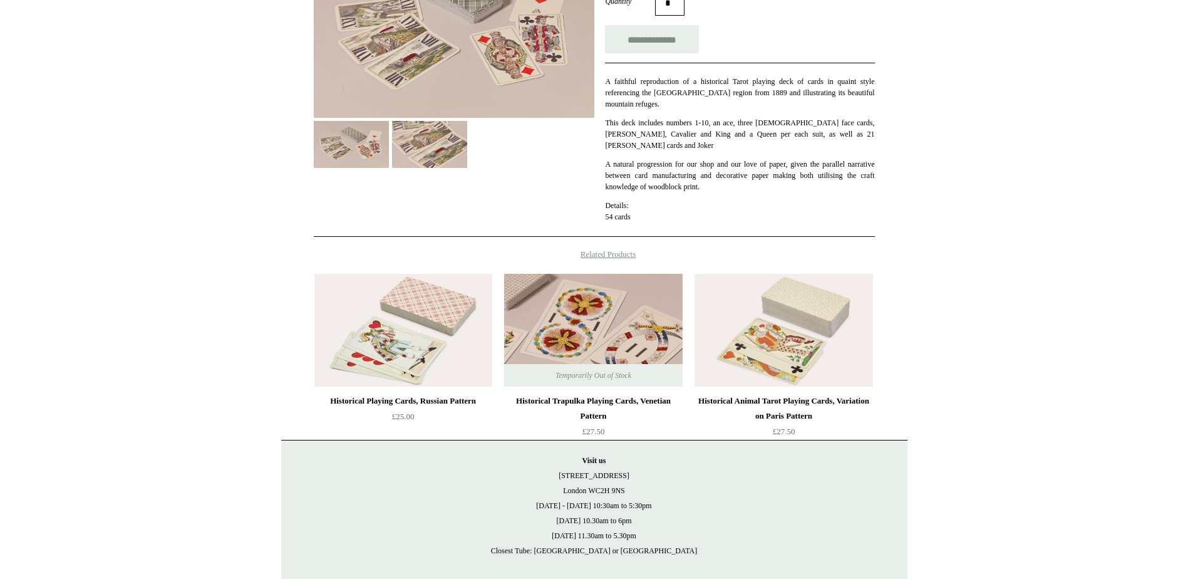
click at [613, 335] on img at bounding box center [593, 330] width 178 height 113
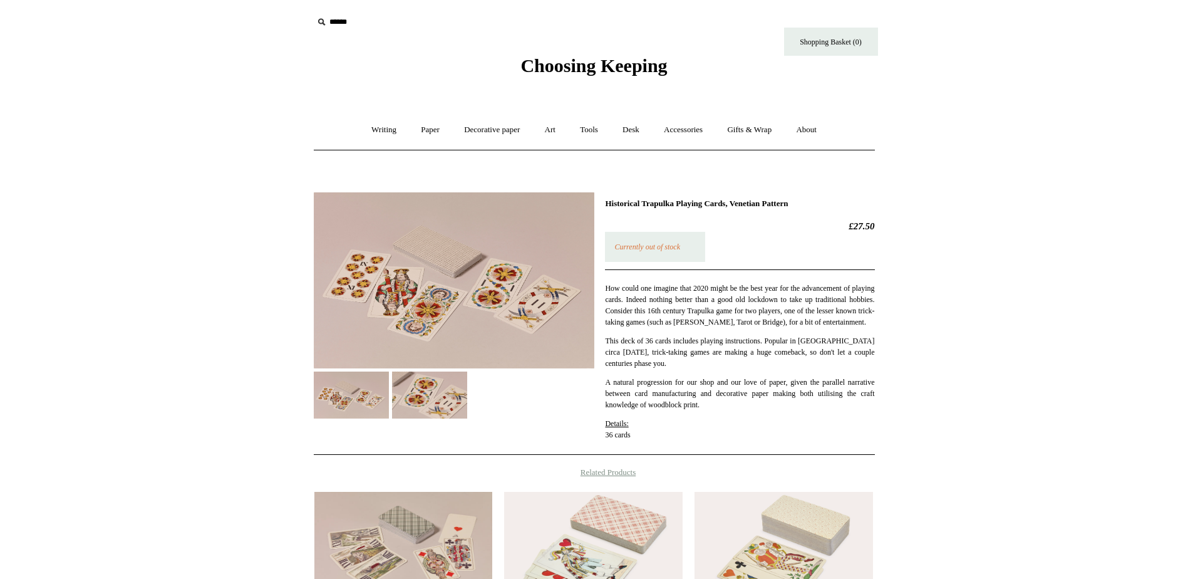
click at [455, 310] on img at bounding box center [454, 280] width 281 height 176
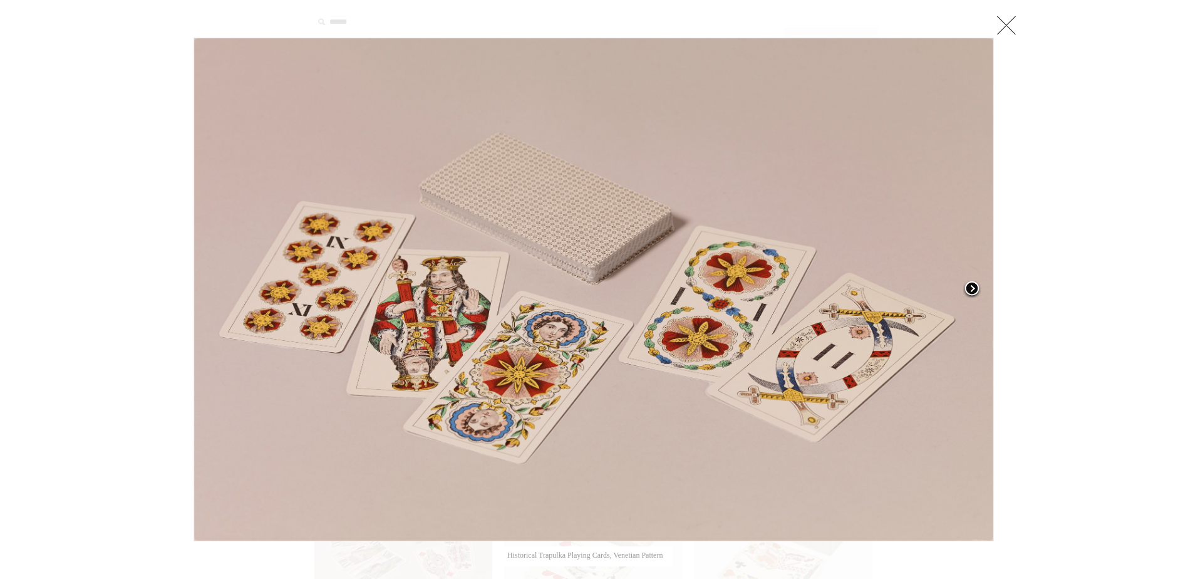
click at [972, 286] on span at bounding box center [972, 289] width 19 height 19
click at [972, 286] on img at bounding box center [593, 289] width 799 height 502
click at [1004, 21] on div at bounding box center [594, 432] width 1188 height 865
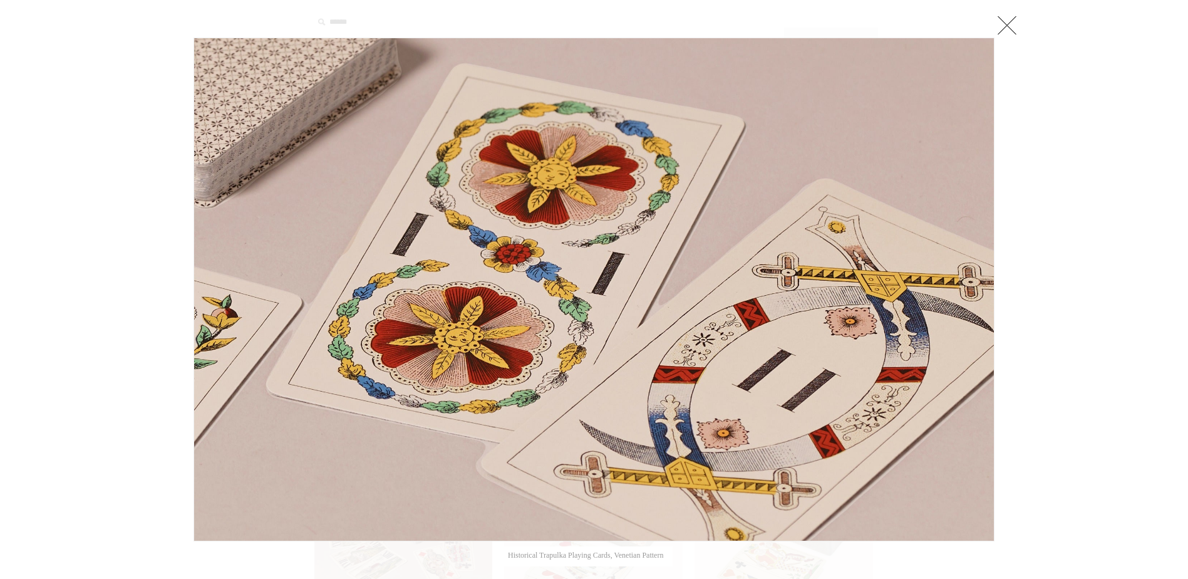
click at [1016, 26] on link at bounding box center [1007, 25] width 25 height 25
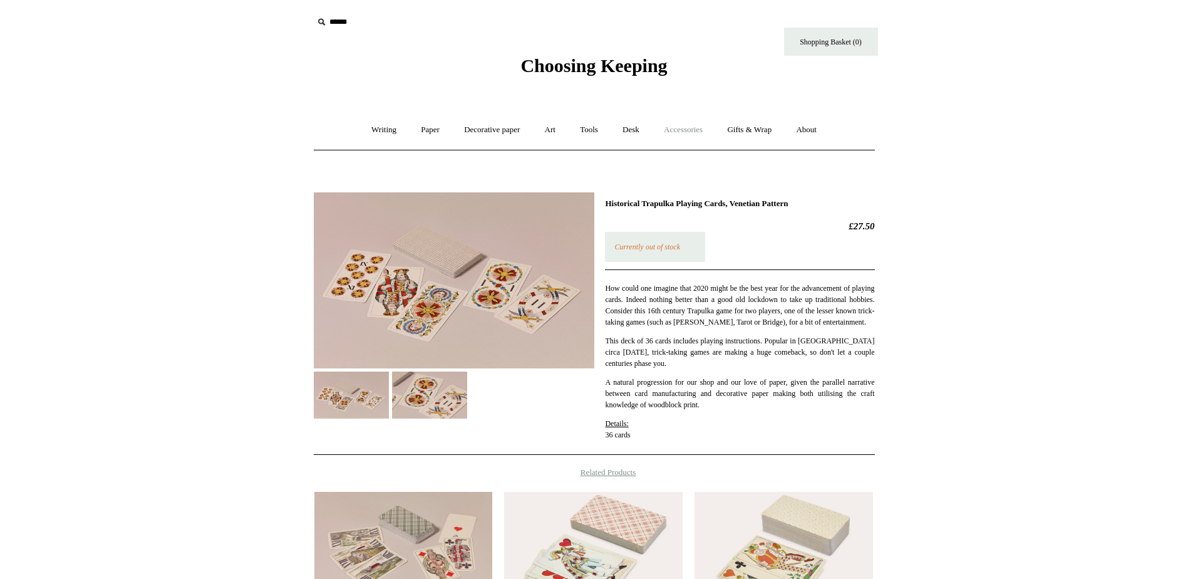
click at [695, 127] on link "Accessories +" at bounding box center [683, 129] width 61 height 33
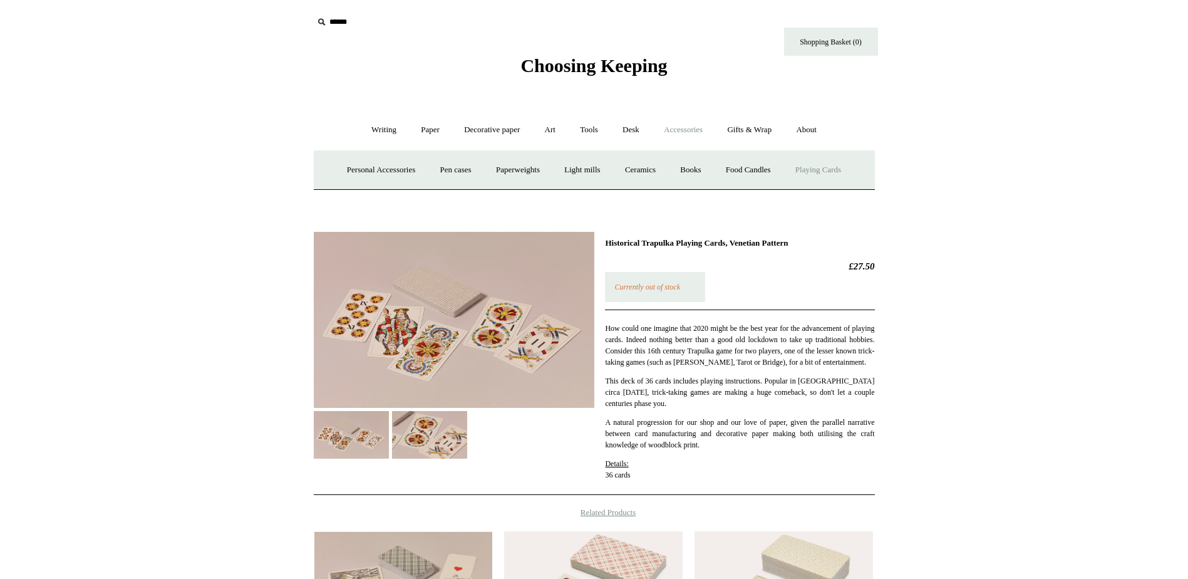
click at [819, 171] on link "Playing Cards" at bounding box center [818, 169] width 68 height 33
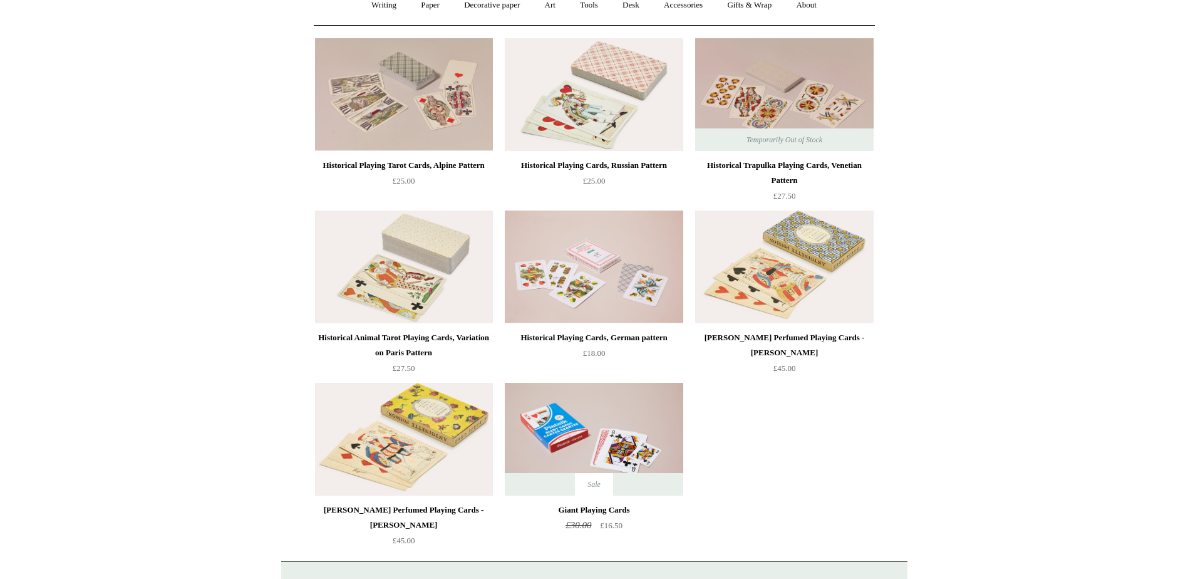
scroll to position [125, 0]
click at [809, 268] on img at bounding box center [784, 266] width 178 height 113
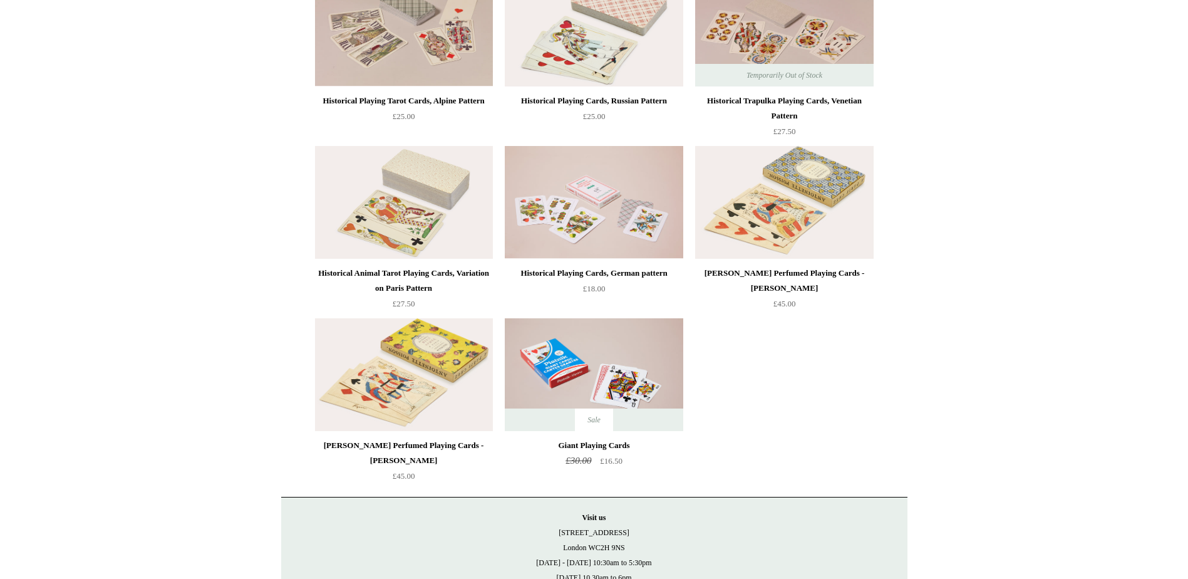
scroll to position [178, 0]
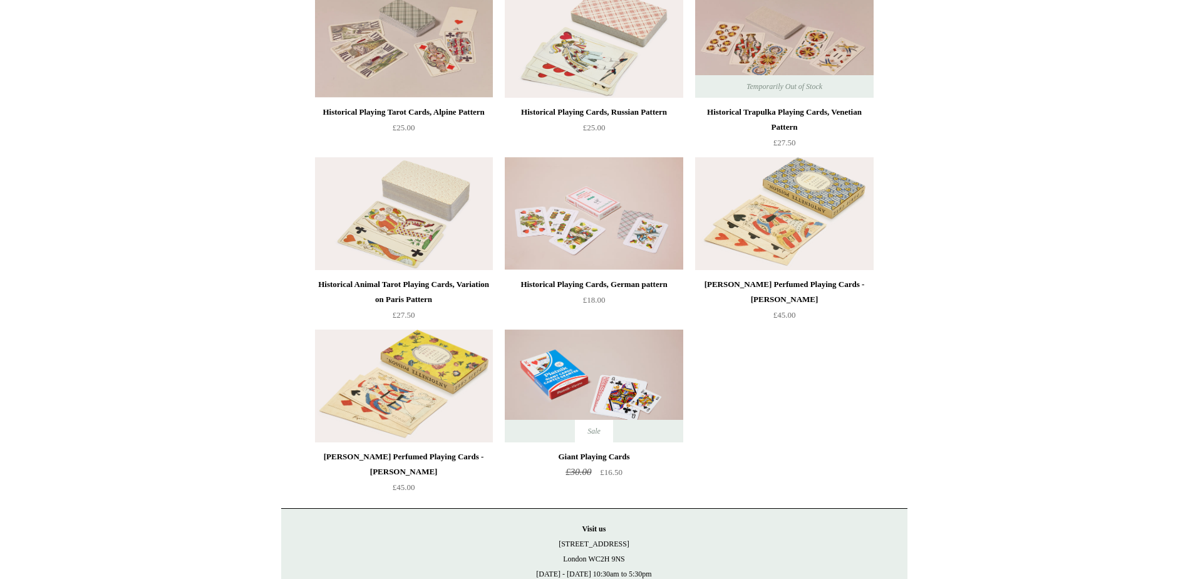
click at [627, 227] on img at bounding box center [594, 213] width 178 height 113
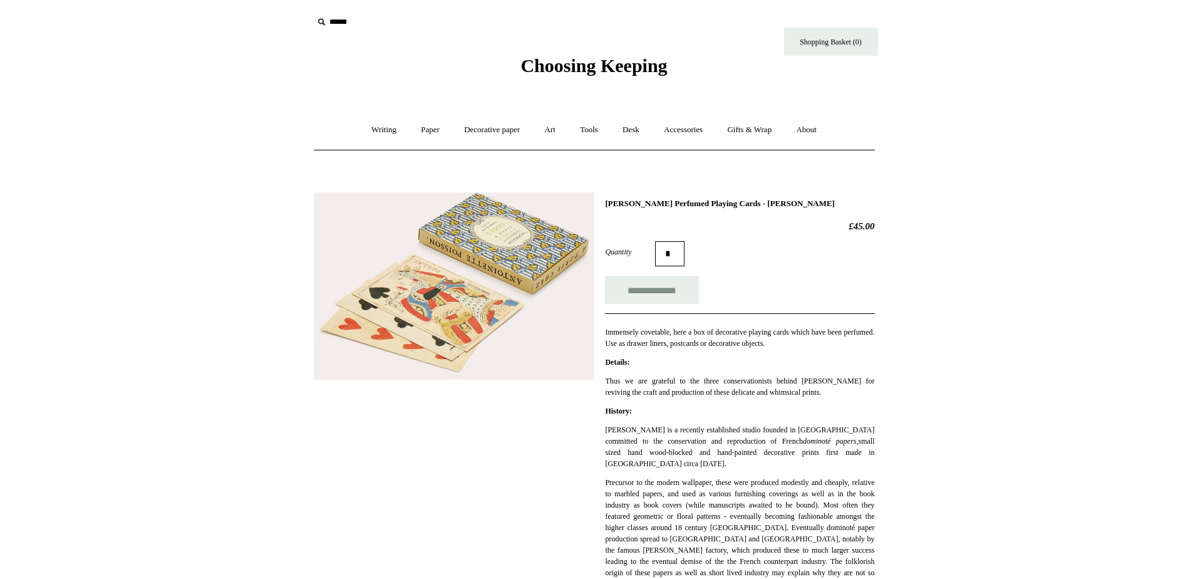
click at [409, 293] on img at bounding box center [454, 286] width 281 height 188
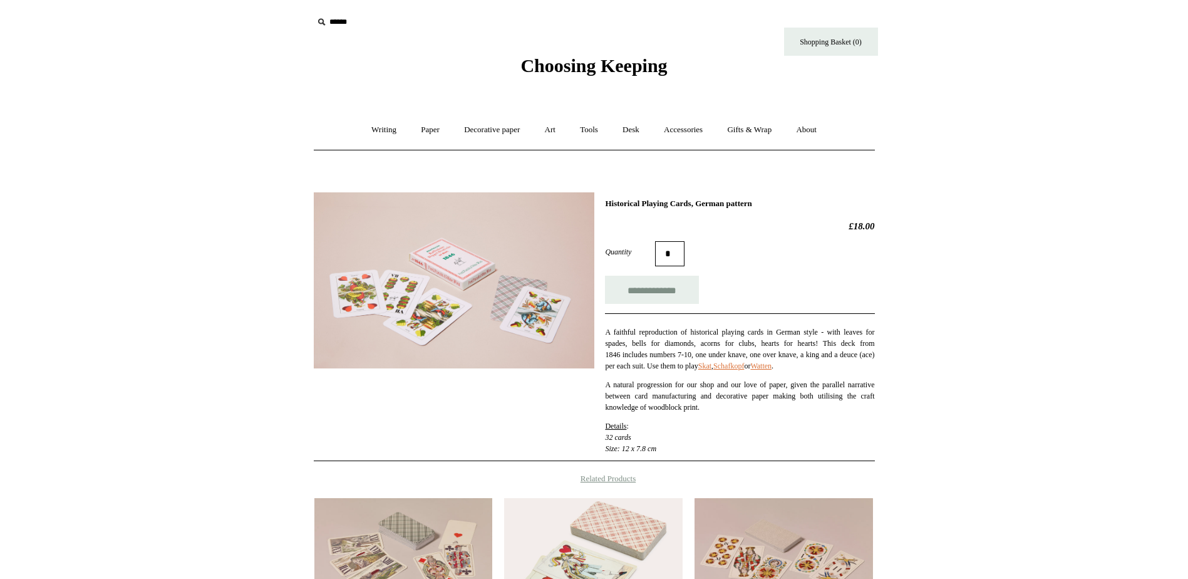
click at [431, 309] on img at bounding box center [454, 280] width 281 height 176
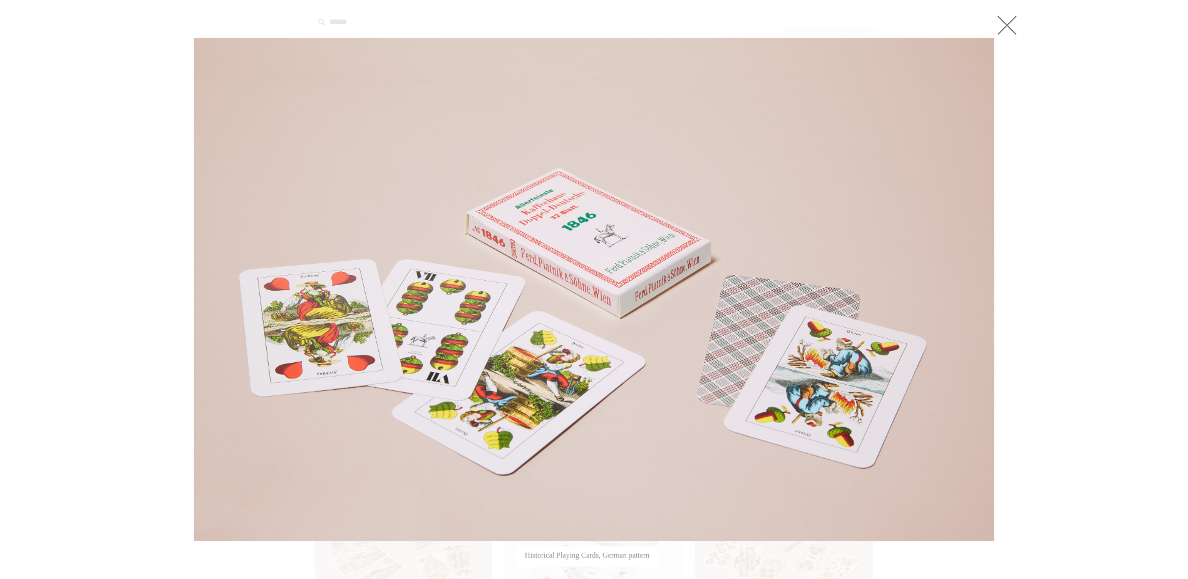
click at [1005, 25] on link at bounding box center [1007, 25] width 25 height 25
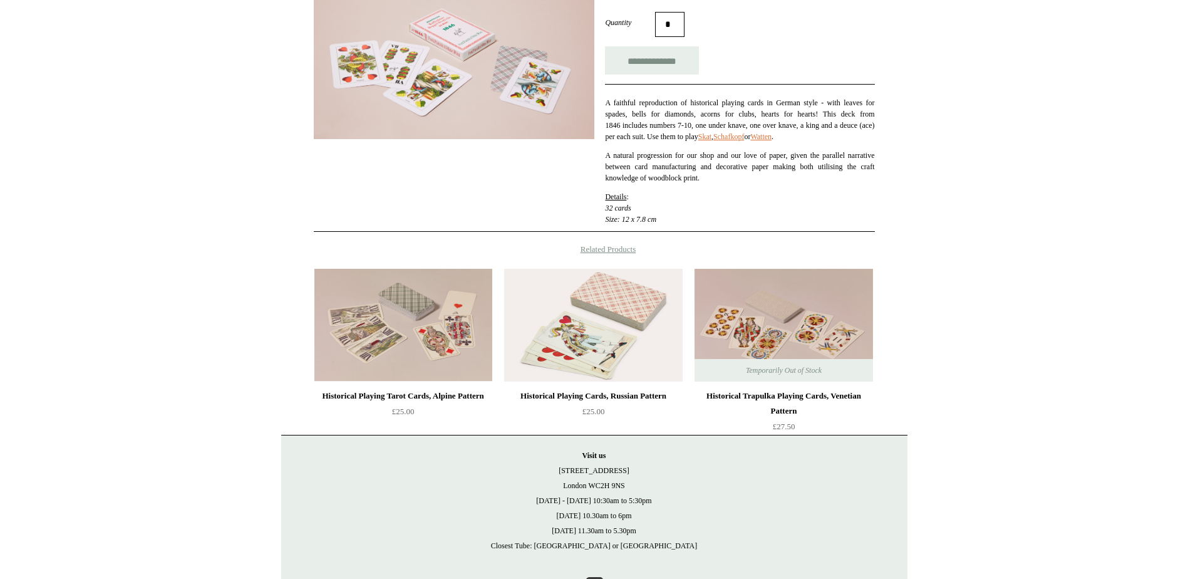
scroll to position [251, 0]
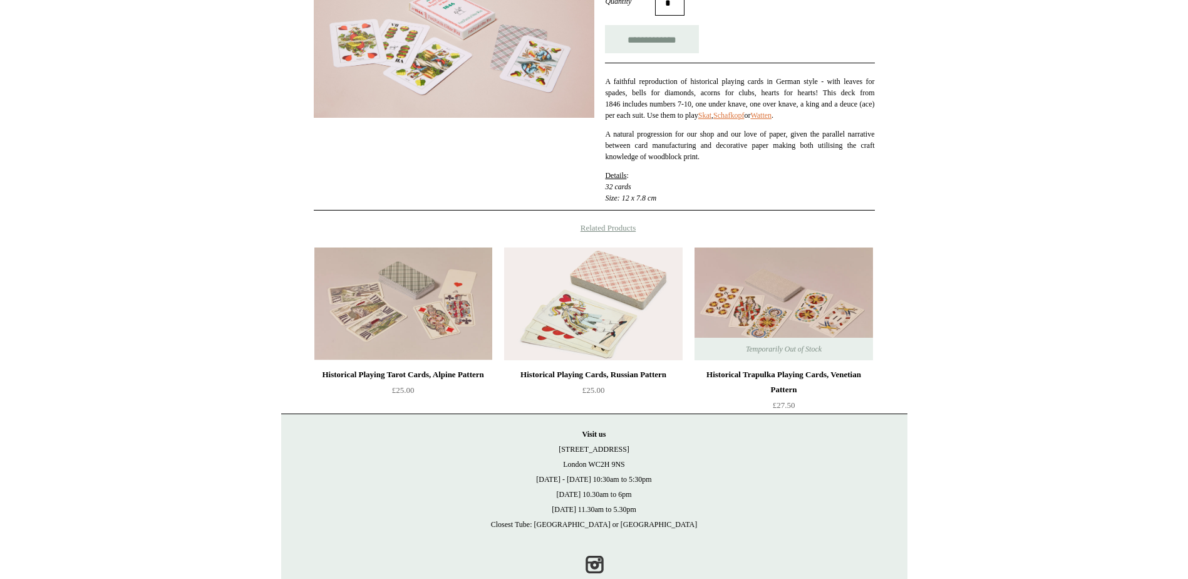
click at [775, 360] on span "Temporarily Out of Stock" at bounding box center [784, 349] width 101 height 23
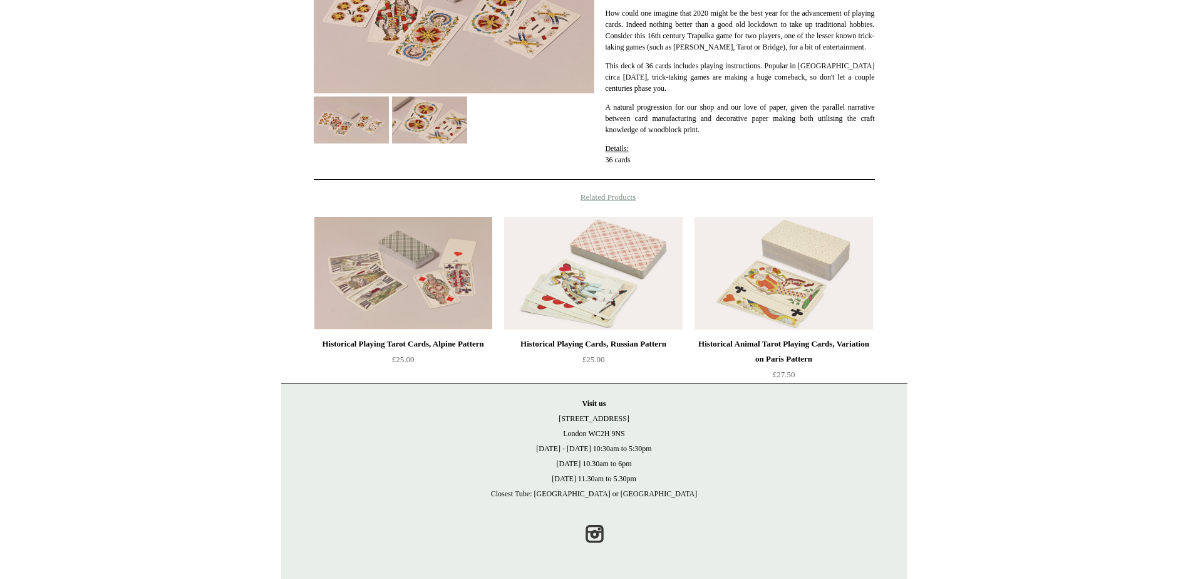
scroll to position [286, 0]
click at [771, 307] on img at bounding box center [784, 273] width 178 height 113
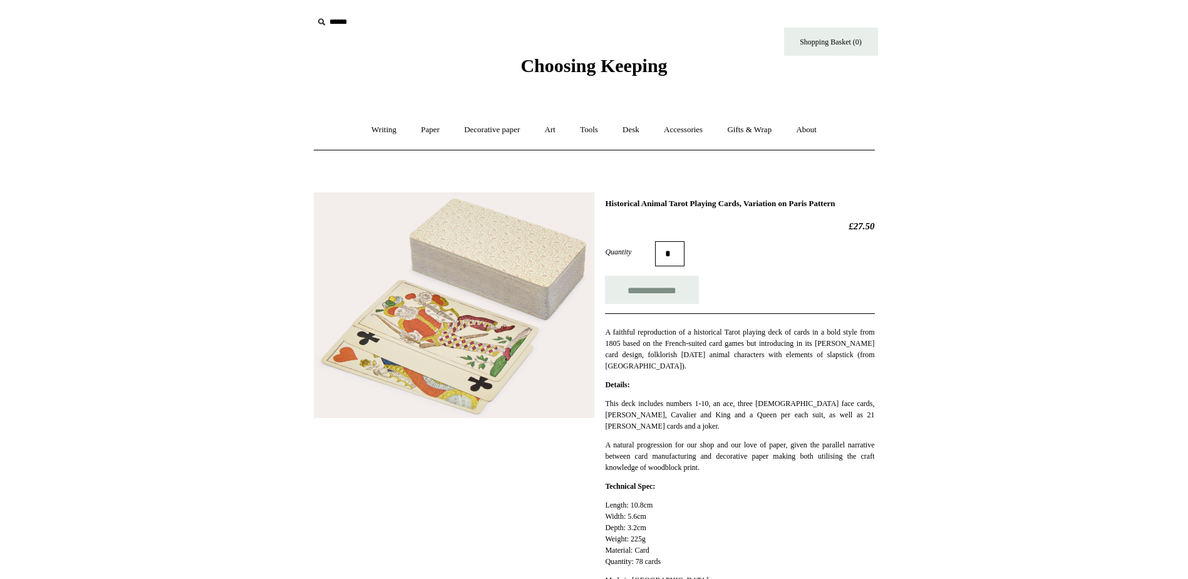
click at [455, 326] on img at bounding box center [454, 305] width 281 height 226
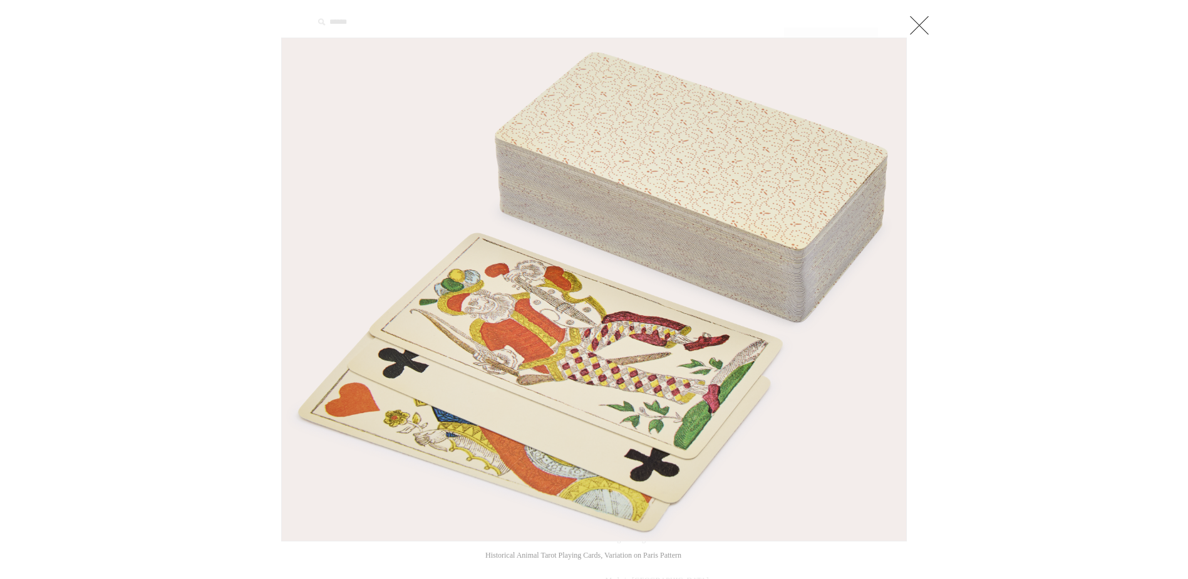
click at [914, 24] on link at bounding box center [919, 25] width 25 height 25
